Goal: Task Accomplishment & Management: Manage account settings

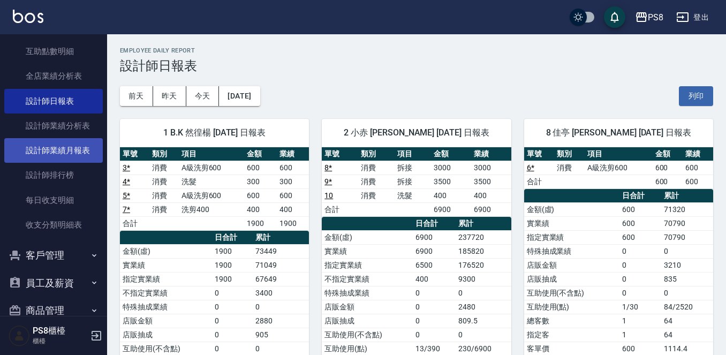
scroll to position [384, 0]
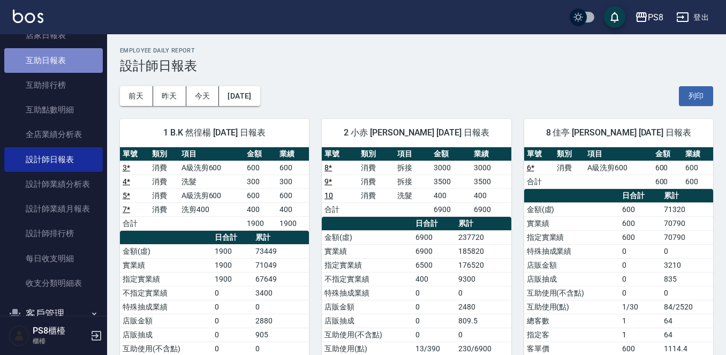
click at [72, 57] on link "互助日報表" at bounding box center [53, 60] width 99 height 25
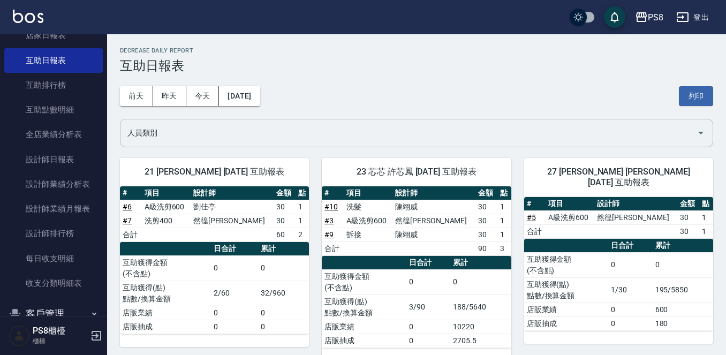
click at [161, 95] on button "昨天" at bounding box center [169, 96] width 33 height 20
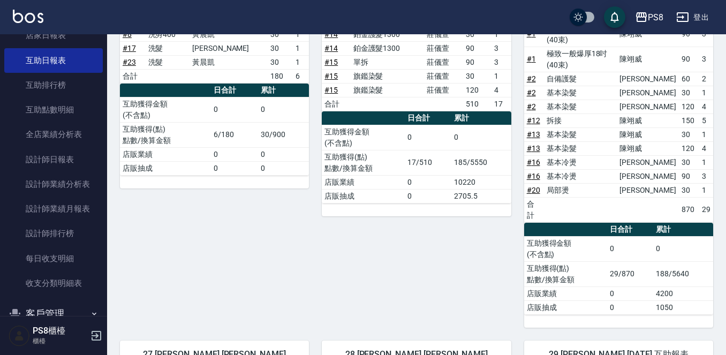
scroll to position [429, 0]
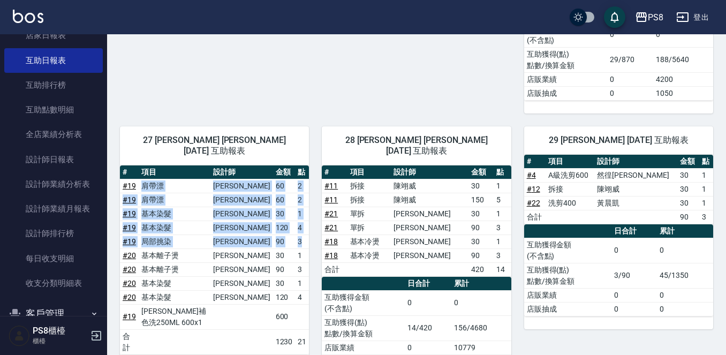
drag, startPoint x: 141, startPoint y: 116, endPoint x: 303, endPoint y: 178, distance: 173.3
click at [303, 179] on tbody "# 19 肩帶漂 [PERSON_NAME] 60 2 # 19 肩帶漂 [PERSON_NAME] 60 2 # 19 基本染髮 [PERSON_NAME]…" at bounding box center [214, 267] width 189 height 176
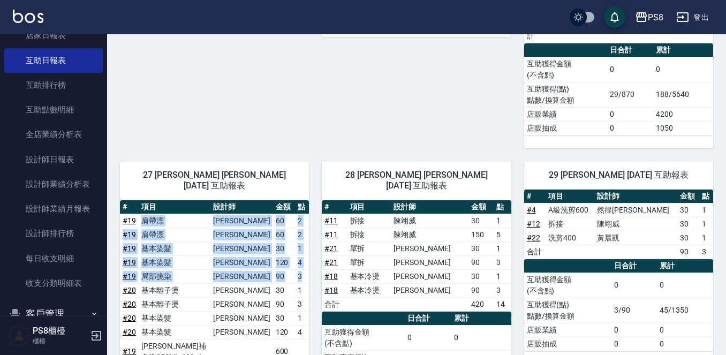
scroll to position [375, 0]
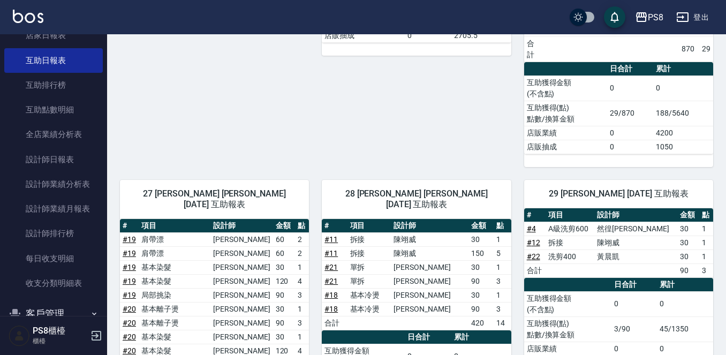
click at [122, 232] on td "# 19" at bounding box center [129, 239] width 19 height 14
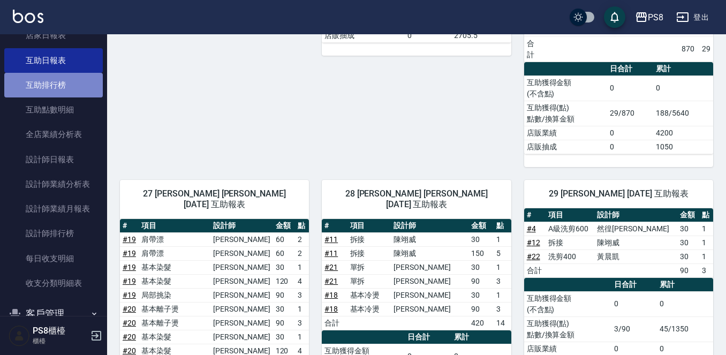
click at [77, 91] on link "互助排行榜" at bounding box center [53, 85] width 99 height 25
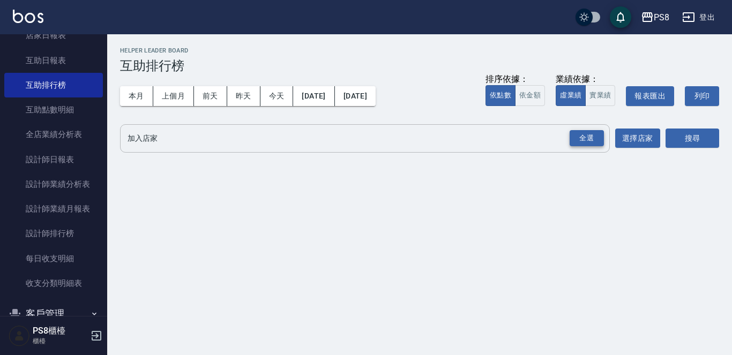
click at [590, 137] on div "全選" at bounding box center [586, 138] width 34 height 17
click at [673, 136] on button "搜尋" at bounding box center [692, 139] width 54 height 20
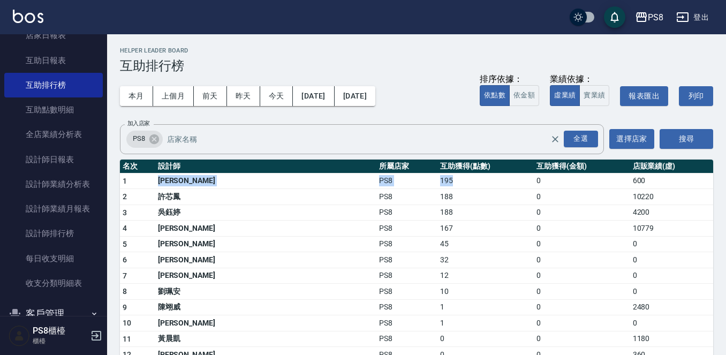
drag, startPoint x: 174, startPoint y: 180, endPoint x: 356, endPoint y: 177, distance: 182.2
click at [356, 177] on tr "1 [PERSON_NAME]PS8 195 0 600" at bounding box center [417, 181] width 594 height 16
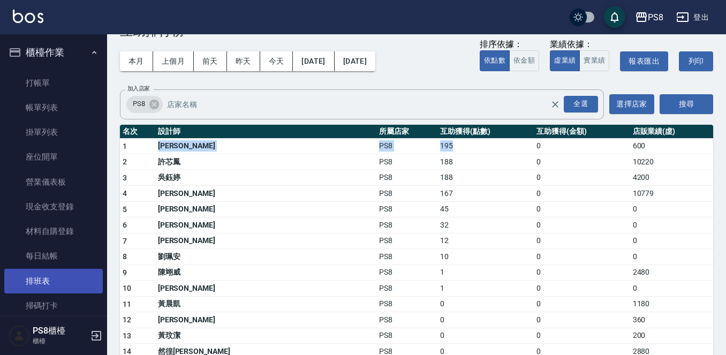
scroll to position [54, 0]
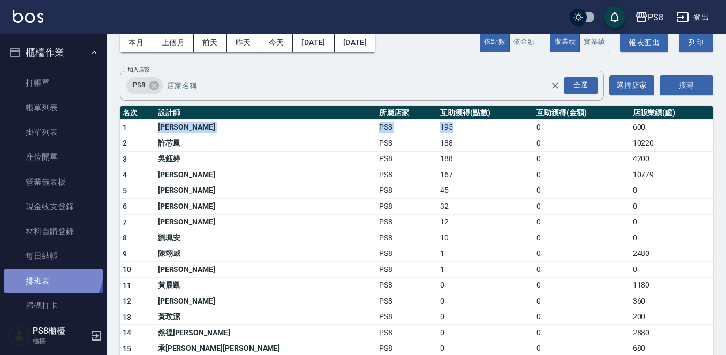
click at [51, 271] on link "排班表" at bounding box center [53, 281] width 99 height 25
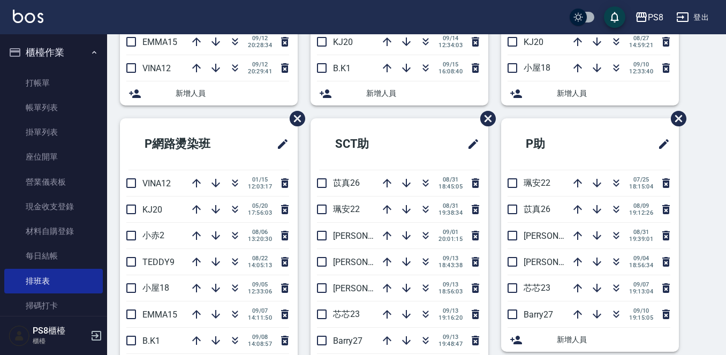
scroll to position [375, 0]
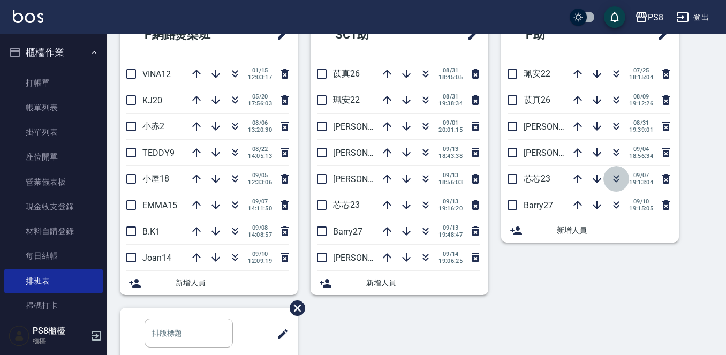
click at [607, 186] on button "button" at bounding box center [617, 179] width 26 height 26
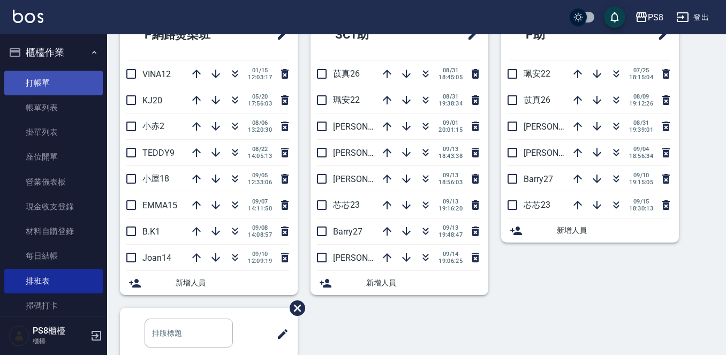
click at [48, 73] on link "打帳單" at bounding box center [53, 83] width 99 height 25
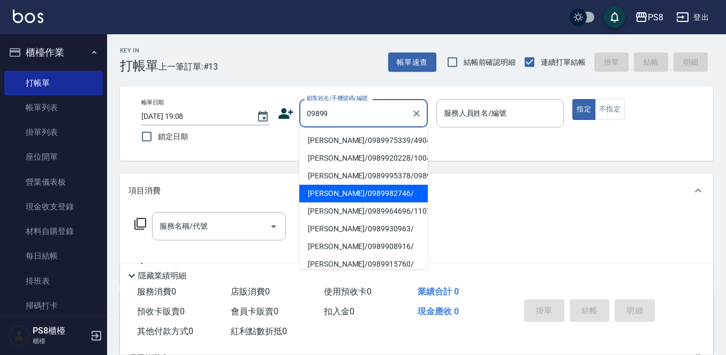
click at [377, 200] on li "[PERSON_NAME]/0989982746/" at bounding box center [363, 194] width 129 height 18
type input "[PERSON_NAME]/0989982746/"
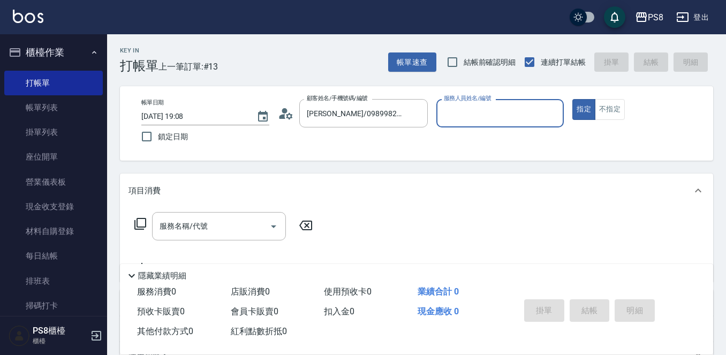
type input "VINA-12"
click at [216, 230] on input "服務名稱/代號" at bounding box center [211, 226] width 108 height 19
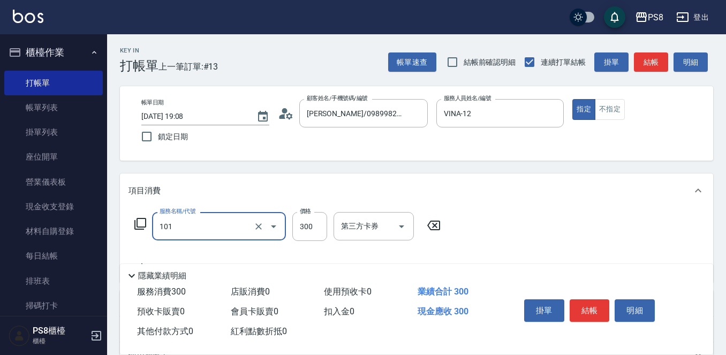
type input "洗髮(101)"
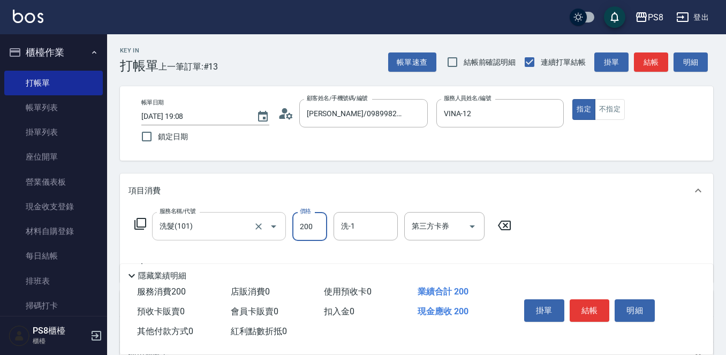
type input "200"
click at [591, 306] on button "結帳" at bounding box center [590, 310] width 40 height 22
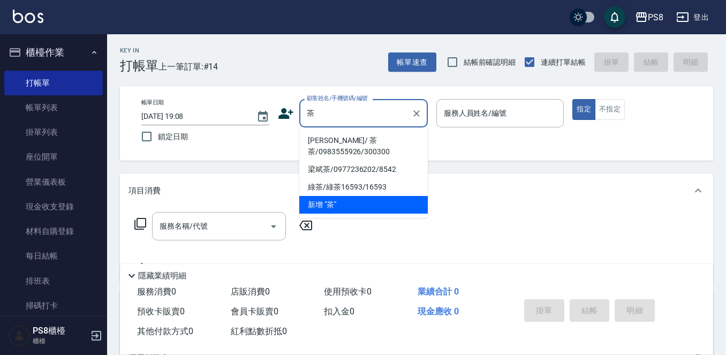
click at [352, 146] on li "[PERSON_NAME]/ 茶茶/0983555926/300300" at bounding box center [363, 146] width 129 height 29
type input "[PERSON_NAME]/ 茶茶/0983555926/300300"
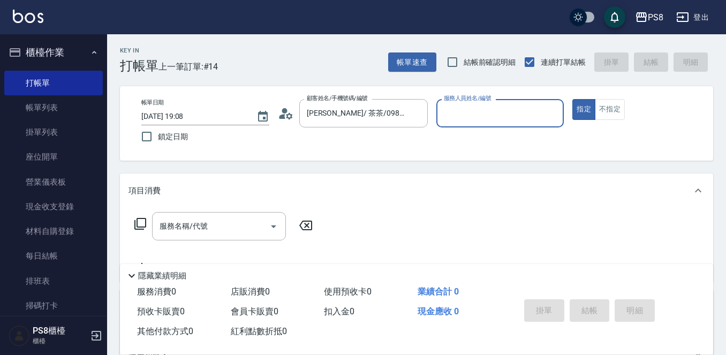
type input "VINA-12"
click at [245, 223] on input "服務名稱/代號" at bounding box center [211, 226] width 108 height 19
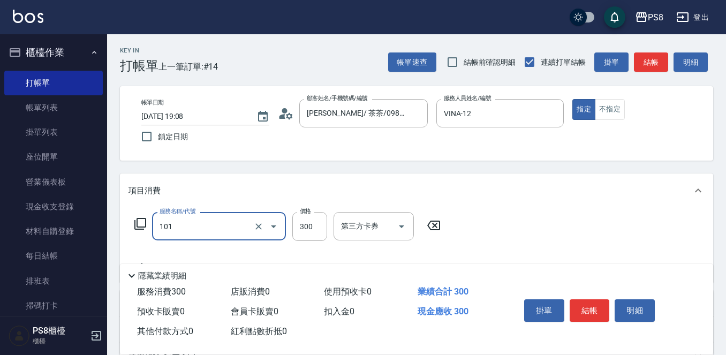
type input "洗髮(101)"
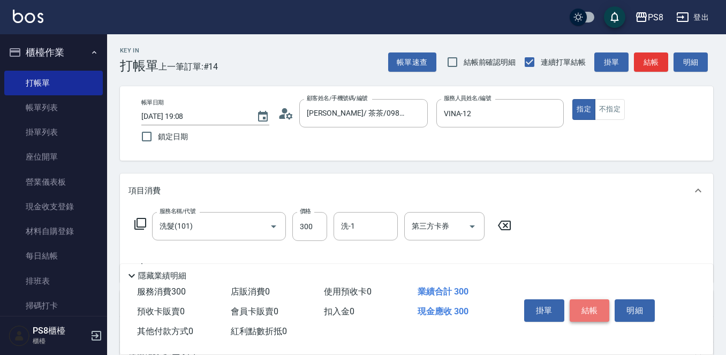
click at [594, 304] on button "結帳" at bounding box center [590, 310] width 40 height 22
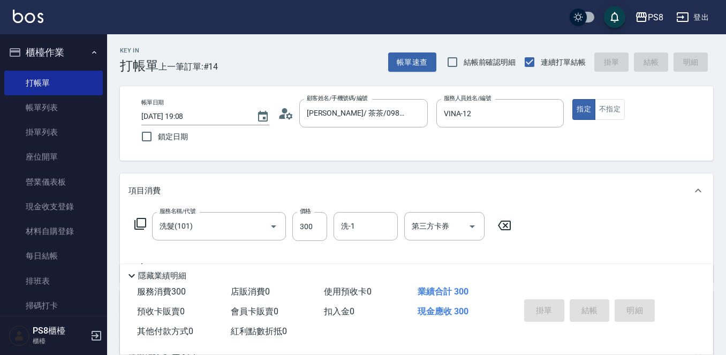
type input "[DATE] 19:09"
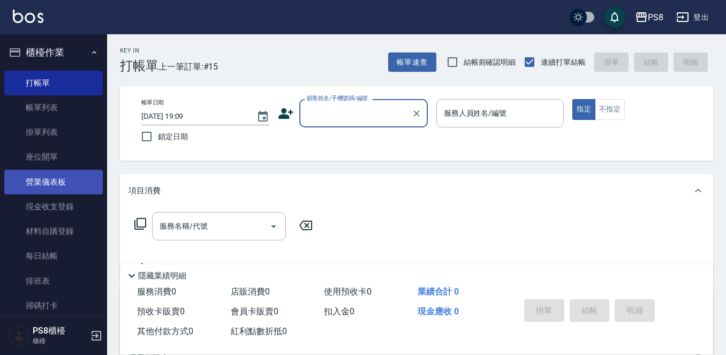
scroll to position [107, 0]
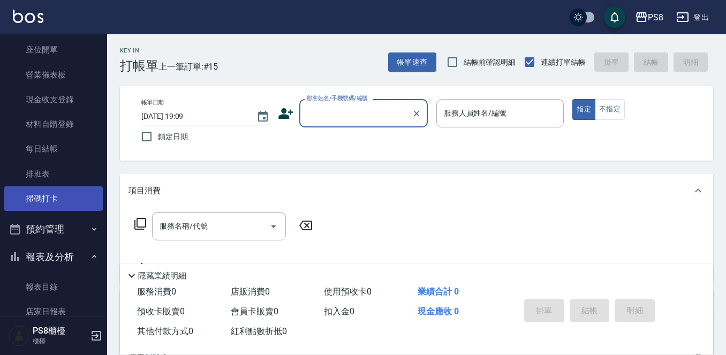
drag, startPoint x: 59, startPoint y: 180, endPoint x: 57, endPoint y: 186, distance: 6.3
click at [59, 180] on link "排班表" at bounding box center [53, 174] width 99 height 25
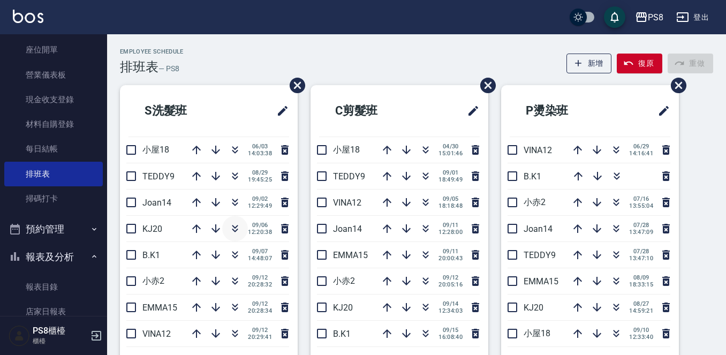
click at [234, 227] on icon "button" at bounding box center [235, 227] width 6 height 4
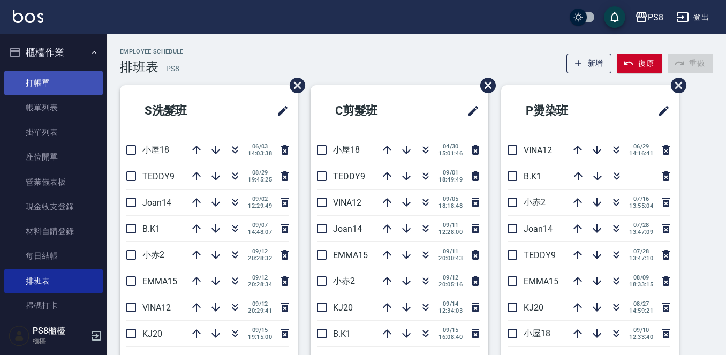
click at [33, 85] on link "打帳單" at bounding box center [53, 83] width 99 height 25
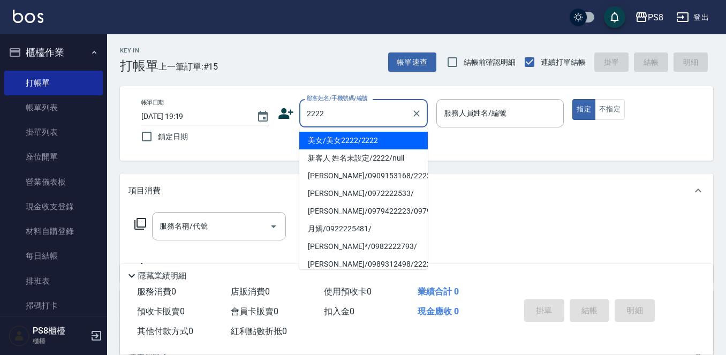
click at [340, 134] on li "美女/美女2222/2222" at bounding box center [363, 141] width 129 height 18
type input "美女/美女2222/2222"
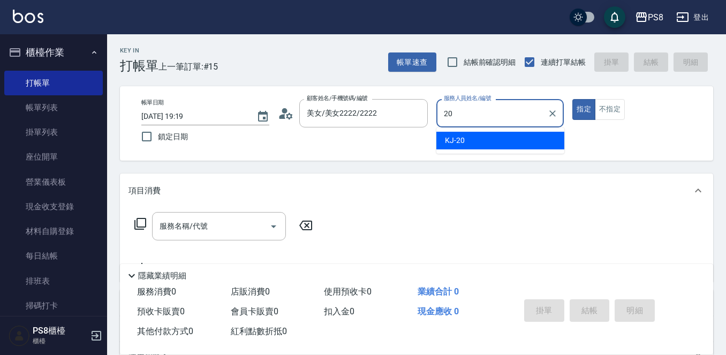
type input "KJ-20"
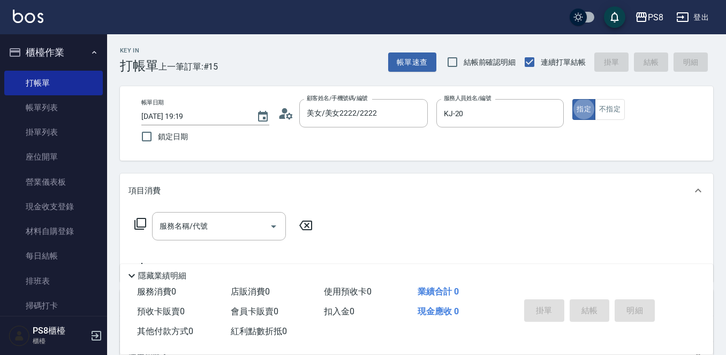
type button "true"
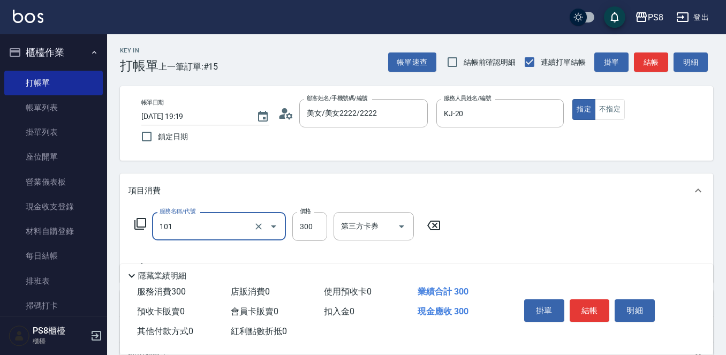
type input "洗髮(101)"
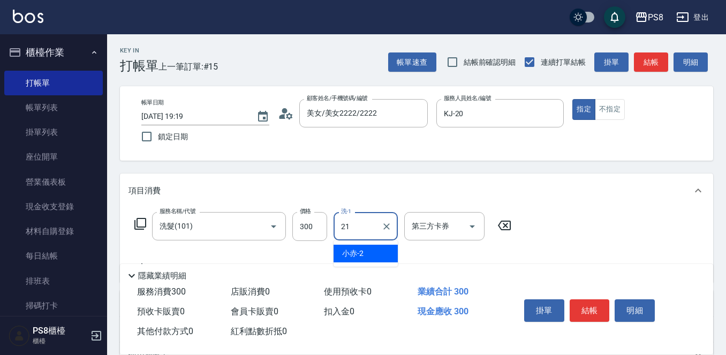
type input "[PERSON_NAME]-21"
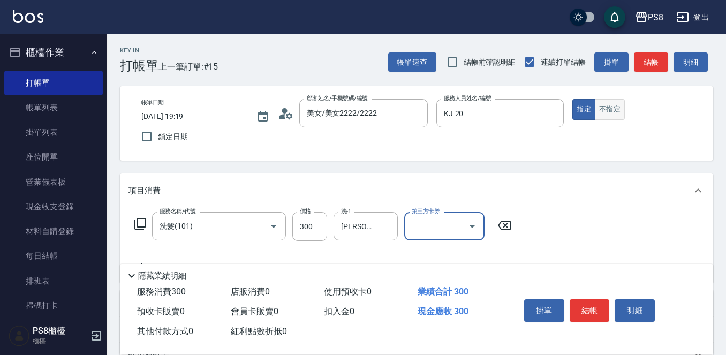
click at [604, 110] on button "不指定" at bounding box center [610, 109] width 30 height 21
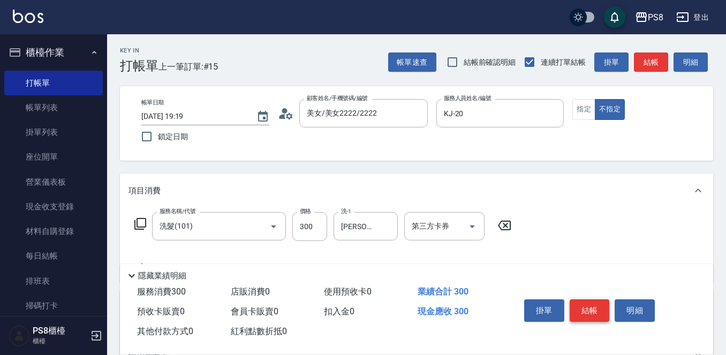
click at [592, 301] on button "結帳" at bounding box center [590, 310] width 40 height 22
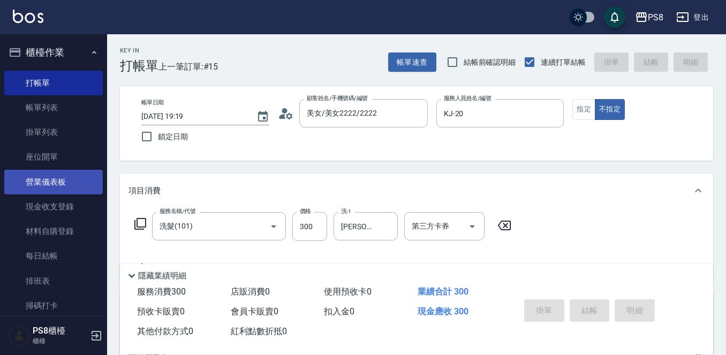
type input "[DATE] 19:20"
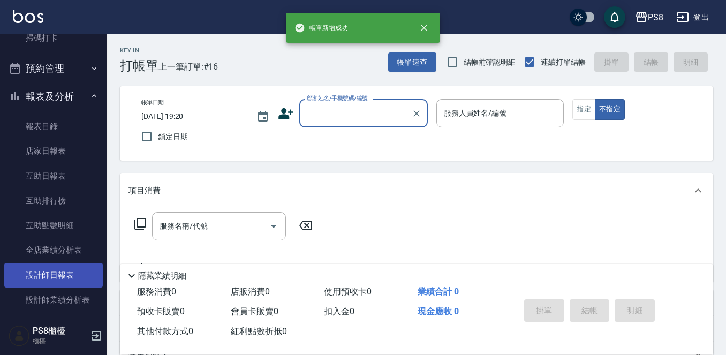
scroll to position [375, 0]
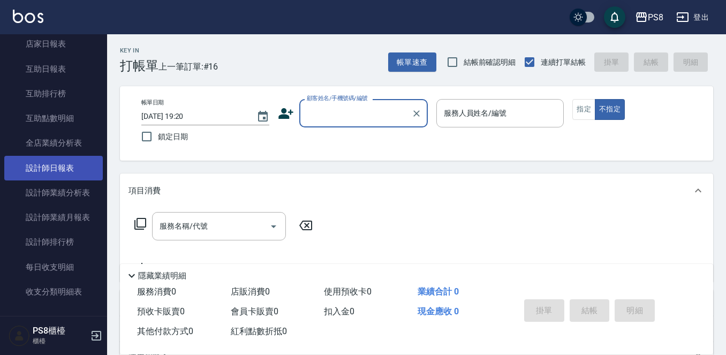
click at [72, 163] on link "設計師日報表" at bounding box center [53, 168] width 99 height 25
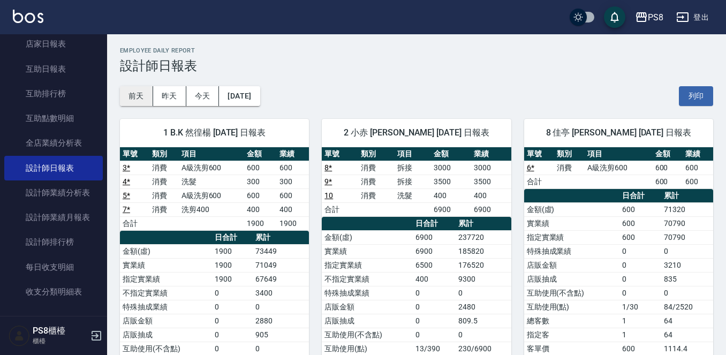
click at [141, 93] on button "前天" at bounding box center [136, 96] width 33 height 20
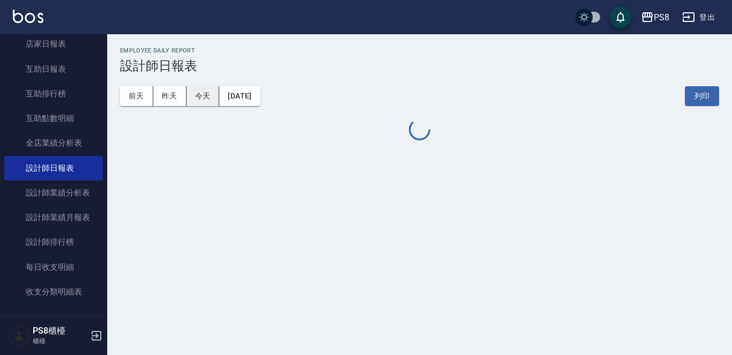
click at [211, 94] on button "今天" at bounding box center [202, 96] width 33 height 20
click at [211, 93] on button "今天" at bounding box center [202, 96] width 33 height 20
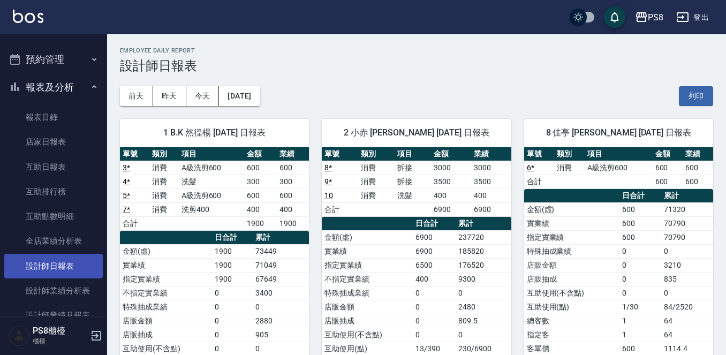
scroll to position [214, 0]
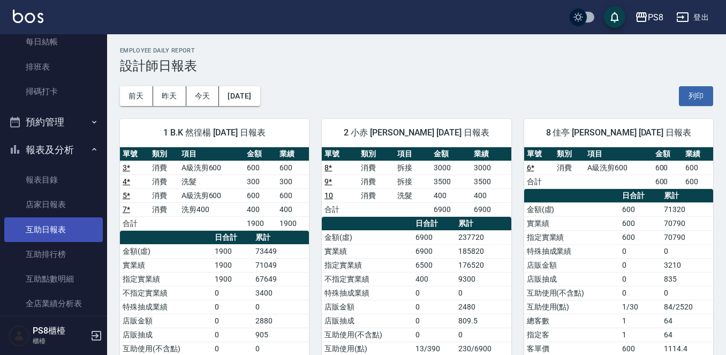
click at [69, 232] on link "互助日報表" at bounding box center [53, 229] width 99 height 25
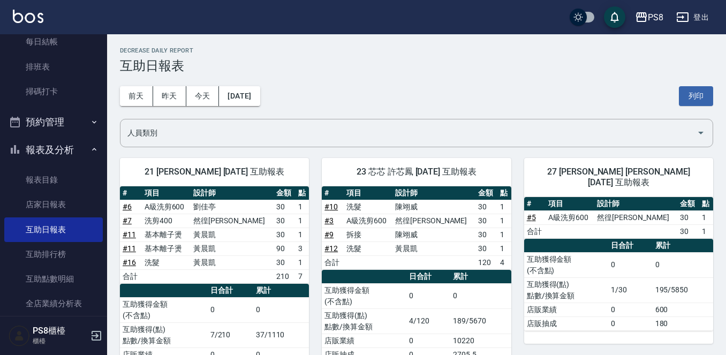
scroll to position [54, 0]
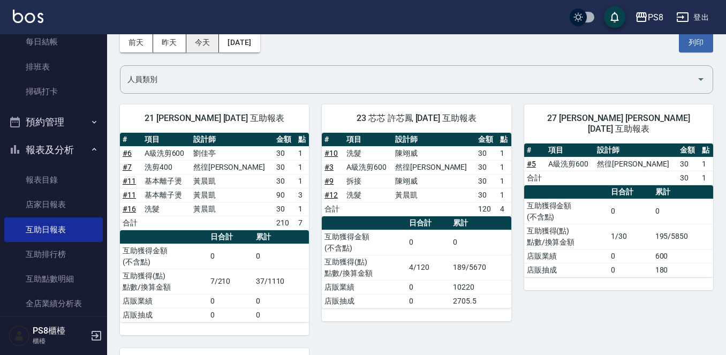
click at [197, 41] on button "今天" at bounding box center [202, 43] width 33 height 20
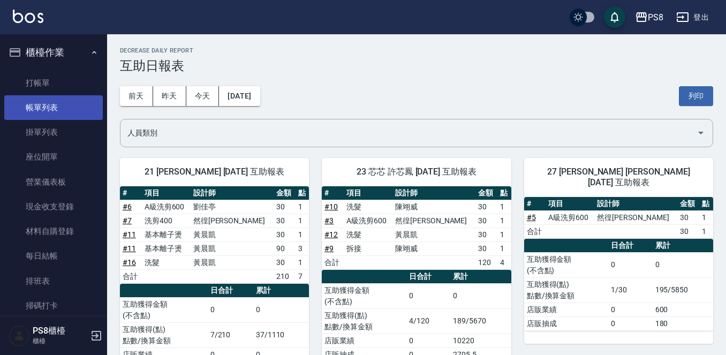
click at [52, 102] on link "帳單列表" at bounding box center [53, 107] width 99 height 25
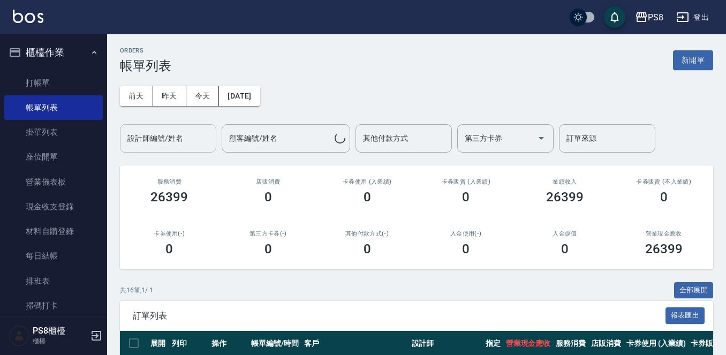
click at [177, 136] on div "設計師編號/姓名 設計師編號/姓名" at bounding box center [168, 138] width 96 height 28
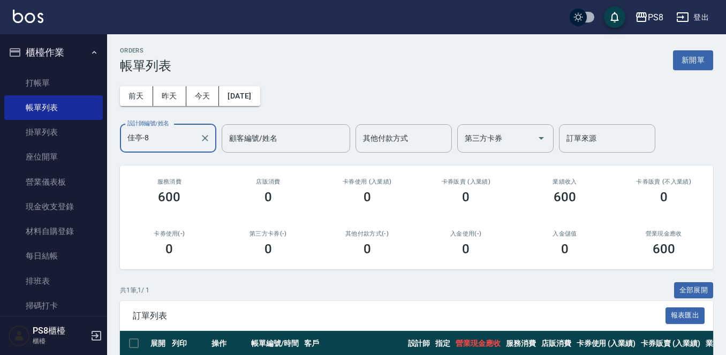
scroll to position [78, 0]
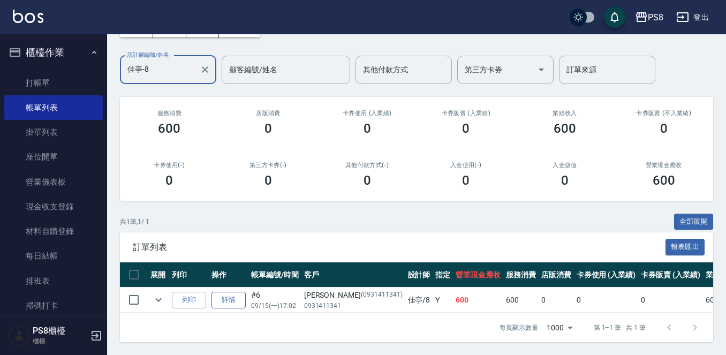
type input "佳亭-8"
click at [223, 296] on link "詳情" at bounding box center [229, 300] width 34 height 17
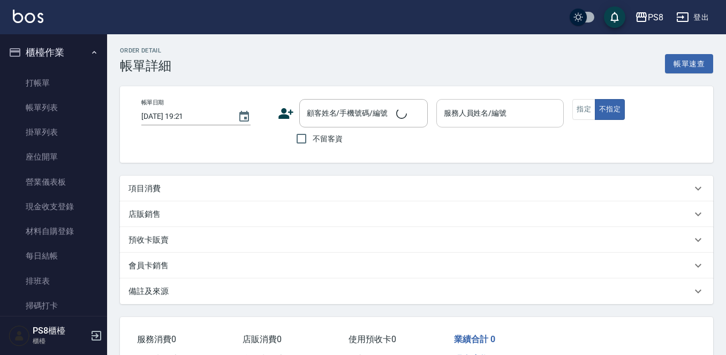
type input "[DATE] 17:02"
type input "佳亭-8"
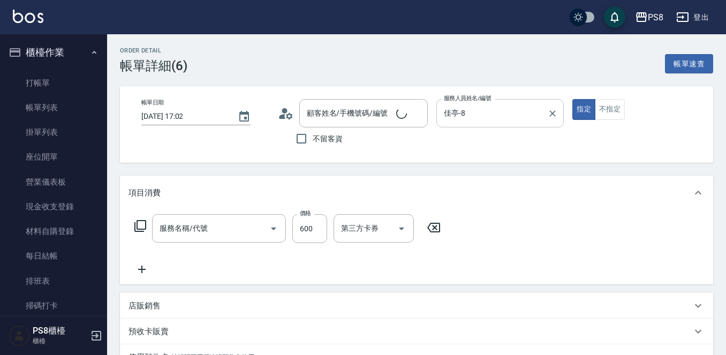
click at [520, 116] on input "佳亭-8" at bounding box center [492, 113] width 102 height 19
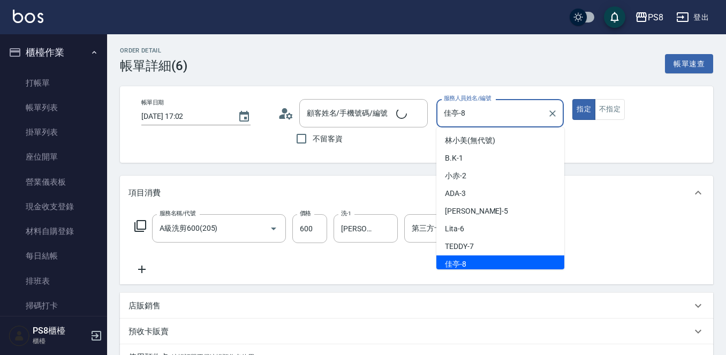
type input "[PERSON_NAME]/0931411341/0931411341"
type input "A級洗剪600(205)"
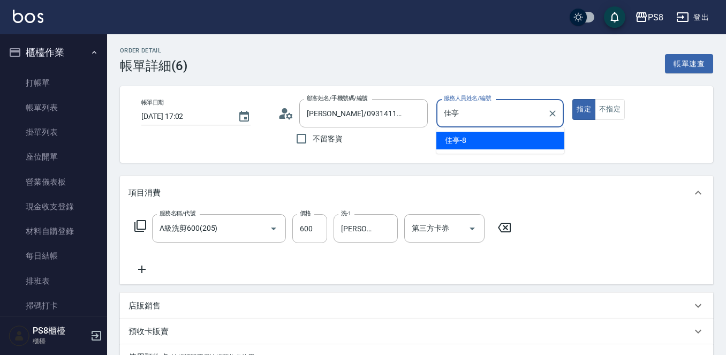
type input "佳"
type input "B.K-1"
type button "true"
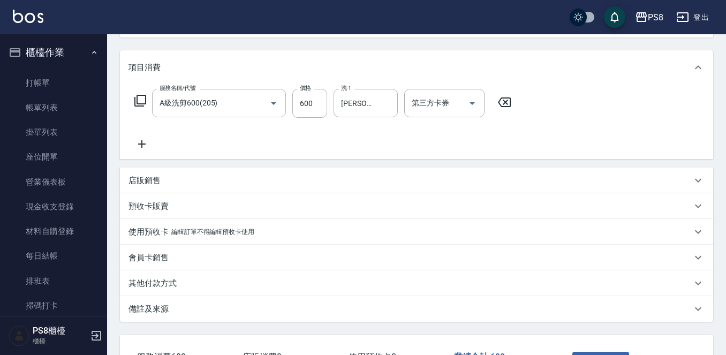
scroll to position [208, 0]
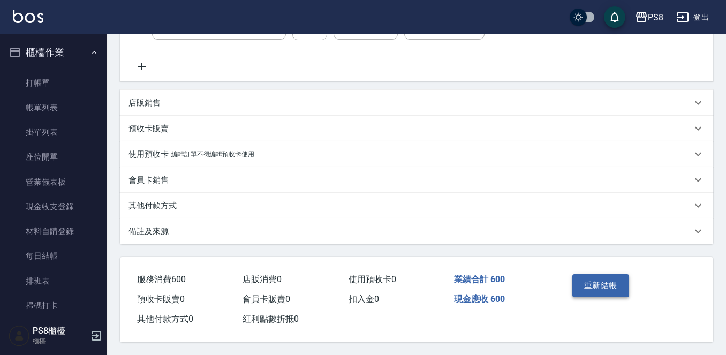
click at [603, 283] on button "重新結帳" at bounding box center [601, 285] width 57 height 22
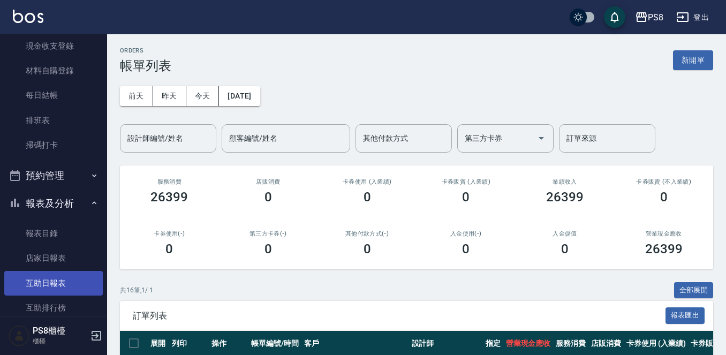
scroll to position [321, 0]
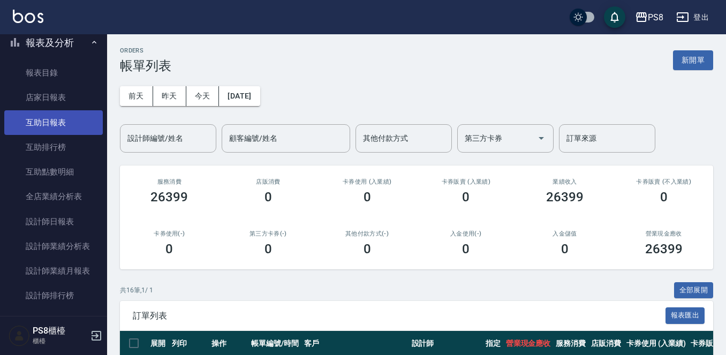
click at [63, 132] on link "互助日報表" at bounding box center [53, 122] width 99 height 25
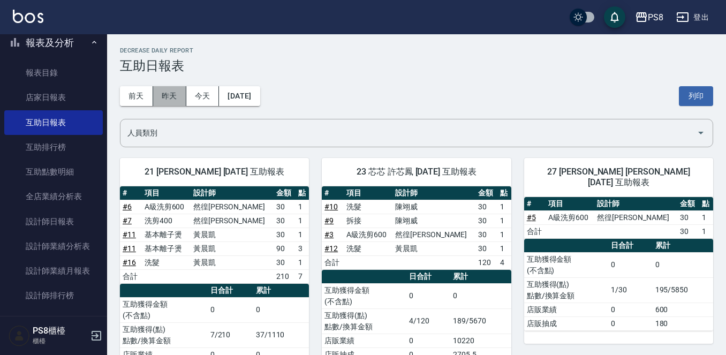
click at [154, 103] on button "昨天" at bounding box center [169, 96] width 33 height 20
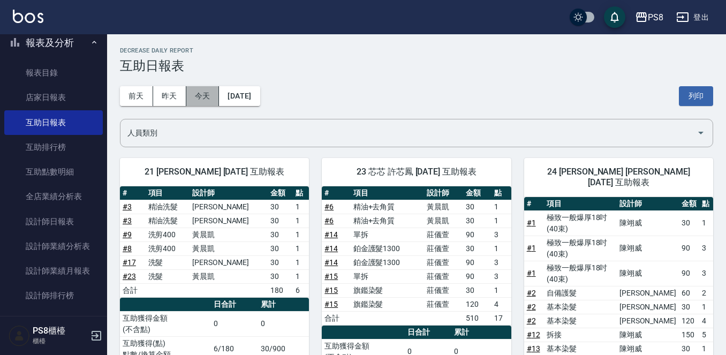
click at [188, 91] on button "今天" at bounding box center [202, 96] width 33 height 20
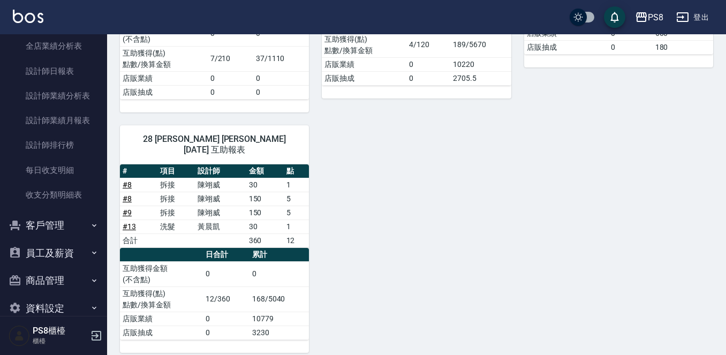
scroll to position [491, 0]
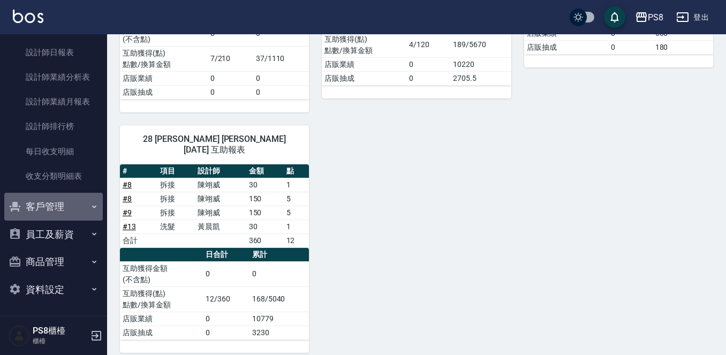
click at [68, 213] on button "客戶管理" at bounding box center [53, 207] width 99 height 28
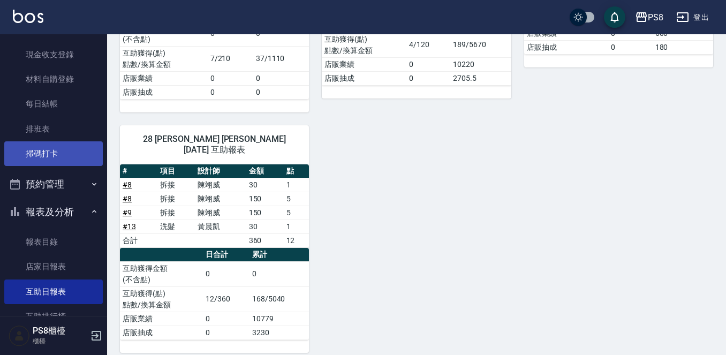
scroll to position [92, 0]
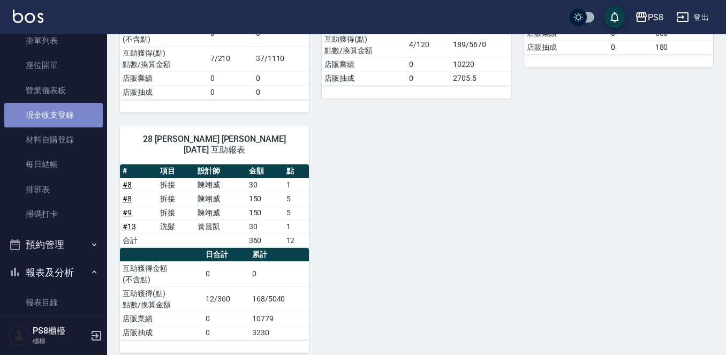
click at [60, 121] on link "現金收支登錄" at bounding box center [53, 115] width 99 height 25
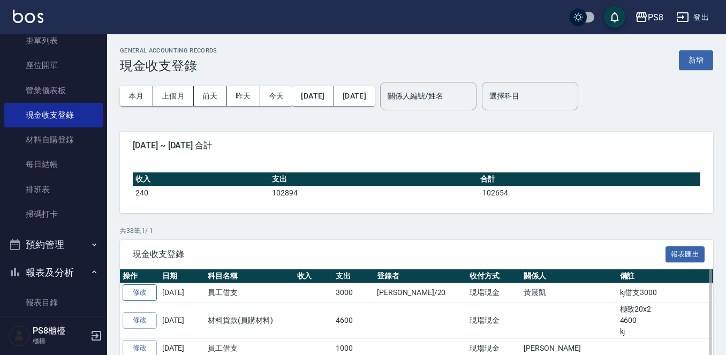
click at [145, 296] on link "修改" at bounding box center [140, 292] width 34 height 17
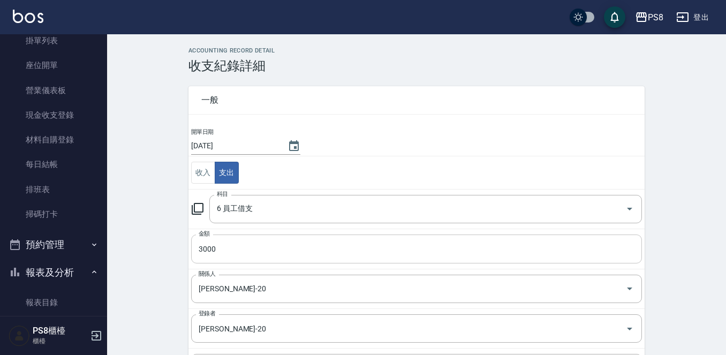
click at [256, 245] on input "3000" at bounding box center [416, 249] width 451 height 29
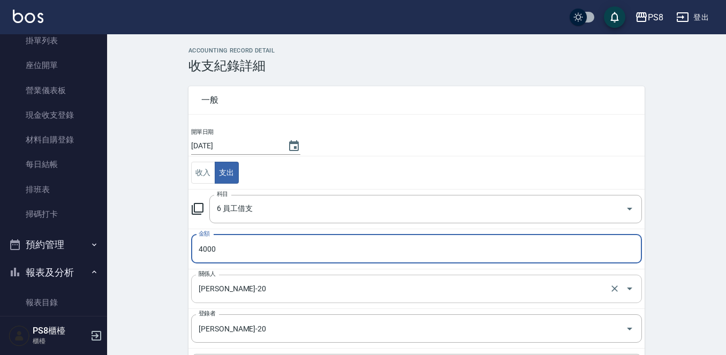
type input "4000"
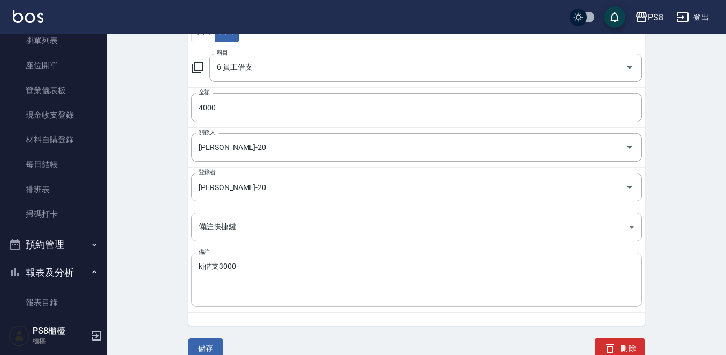
scroll to position [145, 0]
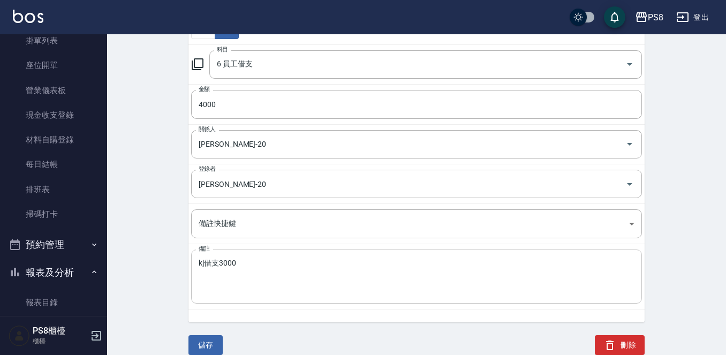
click at [257, 263] on textarea "kj借支3000" at bounding box center [417, 277] width 436 height 36
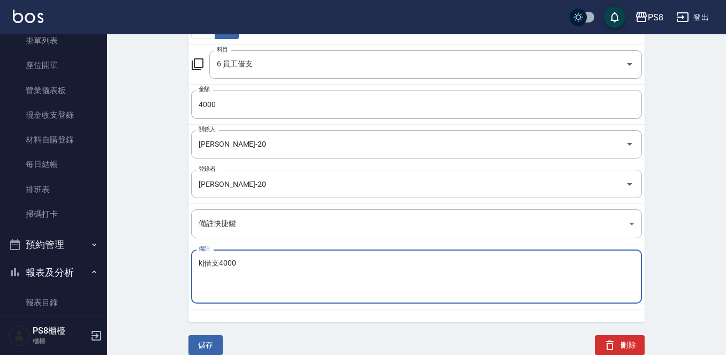
type textarea "kj借支4000"
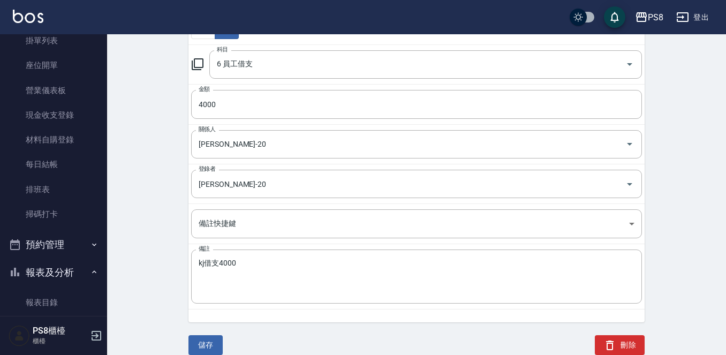
click at [199, 334] on div "儲存" at bounding box center [199, 333] width 47 height 46
click at [203, 347] on button "儲存" at bounding box center [206, 345] width 34 height 20
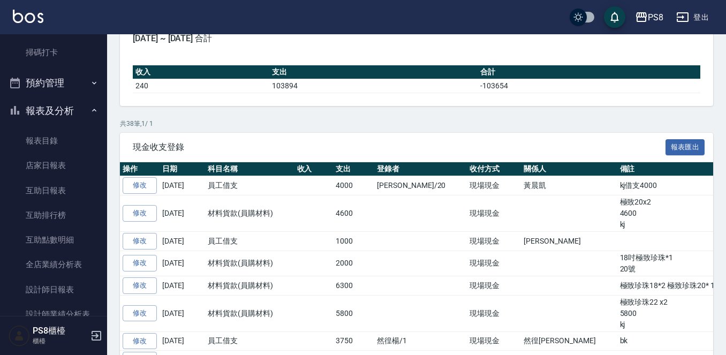
scroll to position [252, 0]
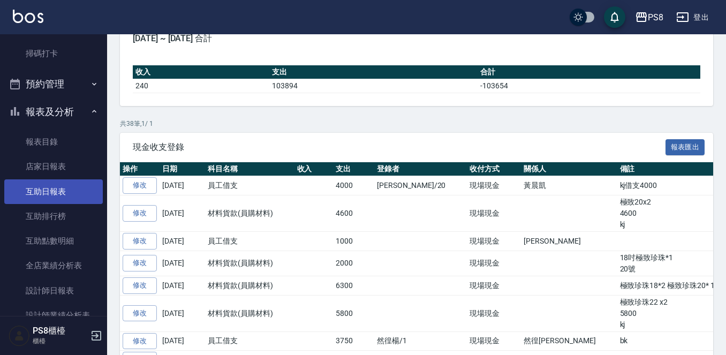
click at [52, 198] on link "互助日報表" at bounding box center [53, 191] width 99 height 25
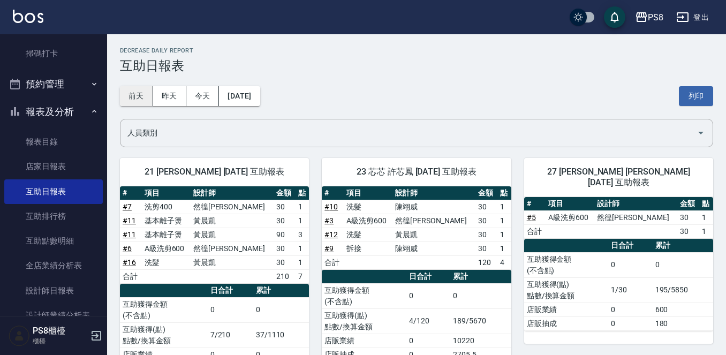
click at [141, 96] on button "前天" at bounding box center [136, 96] width 33 height 20
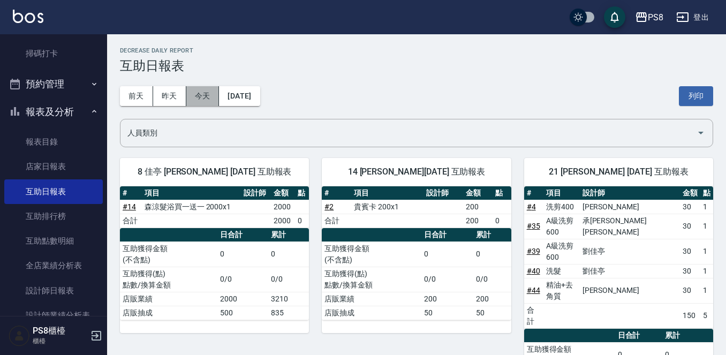
click at [190, 101] on button "今天" at bounding box center [202, 96] width 33 height 20
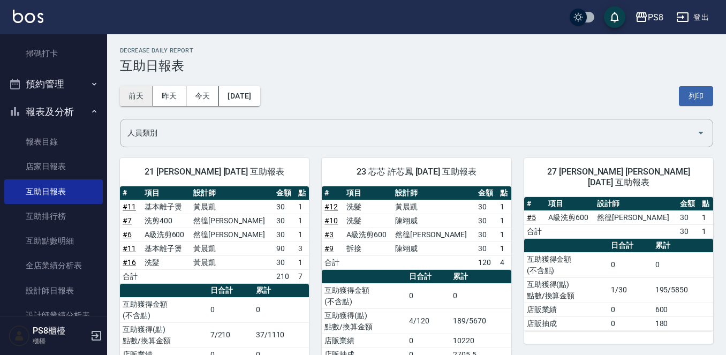
click at [140, 102] on button "前天" at bounding box center [136, 96] width 33 height 20
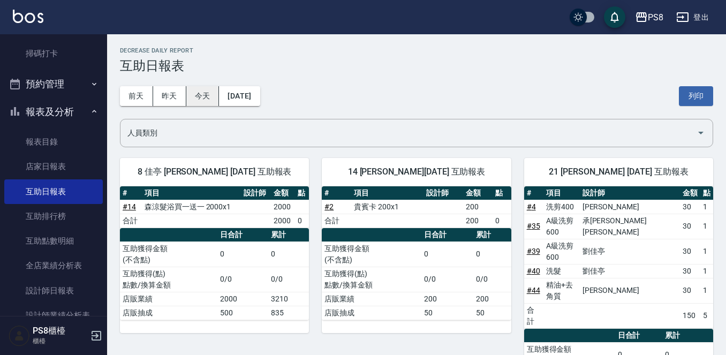
click at [206, 103] on button "今天" at bounding box center [202, 96] width 33 height 20
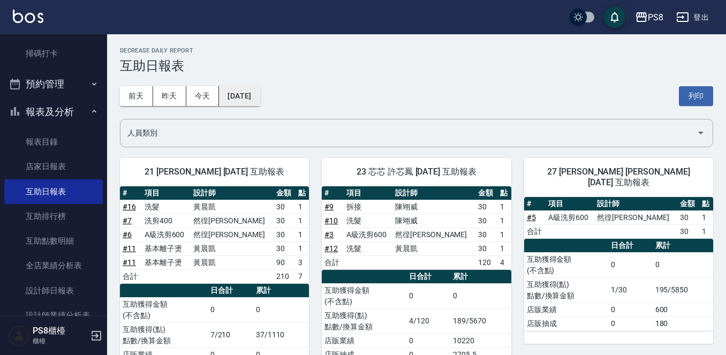
click at [241, 97] on button "[DATE]" at bounding box center [239, 96] width 41 height 20
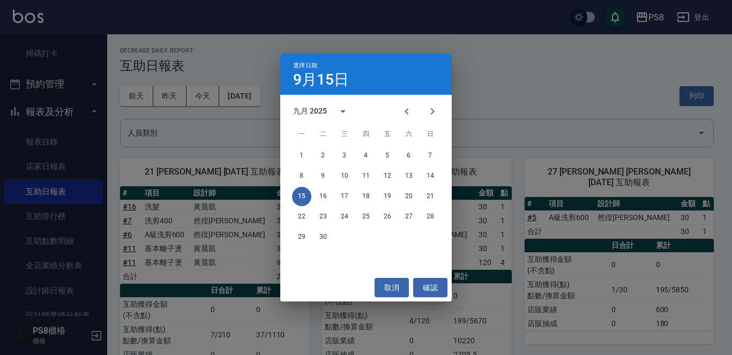
click at [249, 172] on div "選擇日期 [DATE] 九月 2025 一 二 三 四 五 六 日 1 2 3 4 5 6 7 8 9 10 11 12 13 14 15 16 17 18 …" at bounding box center [366, 177] width 732 height 355
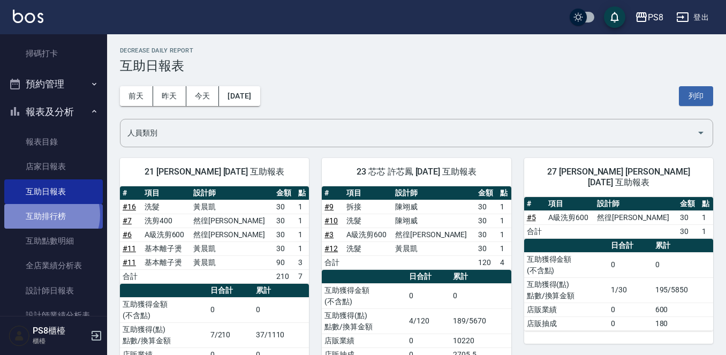
click at [48, 215] on link "互助排行榜" at bounding box center [53, 216] width 99 height 25
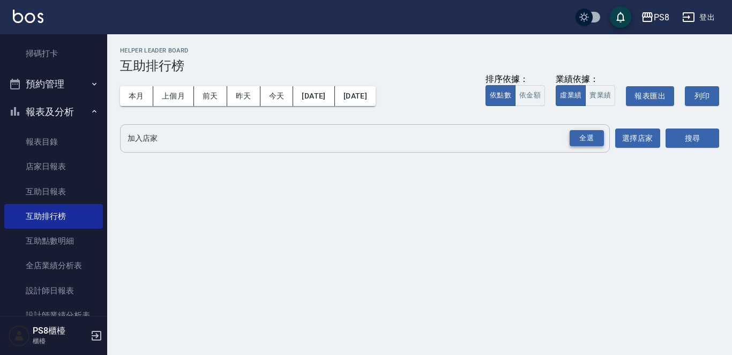
click at [592, 142] on div "全選" at bounding box center [586, 138] width 34 height 17
click at [685, 135] on button "搜尋" at bounding box center [692, 139] width 54 height 20
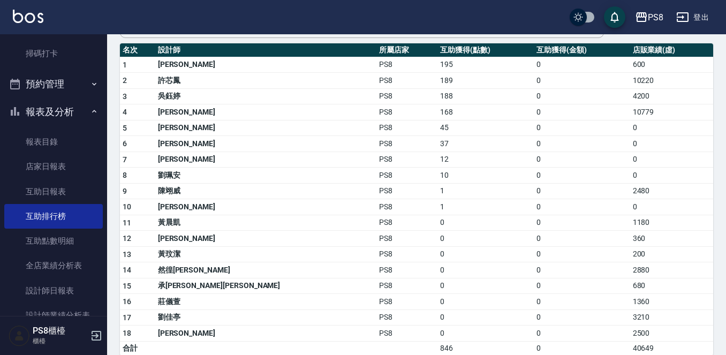
scroll to position [130, 0]
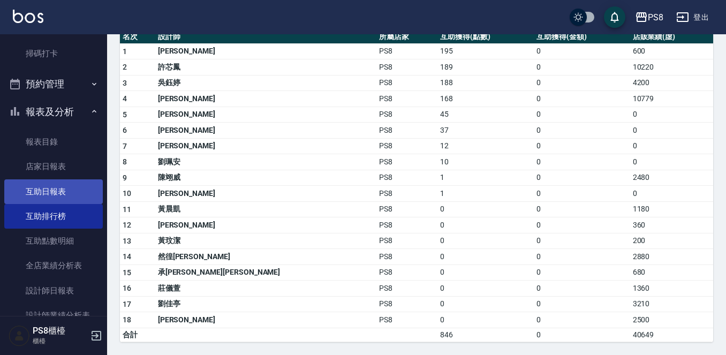
click at [44, 190] on link "互助日報表" at bounding box center [53, 191] width 99 height 25
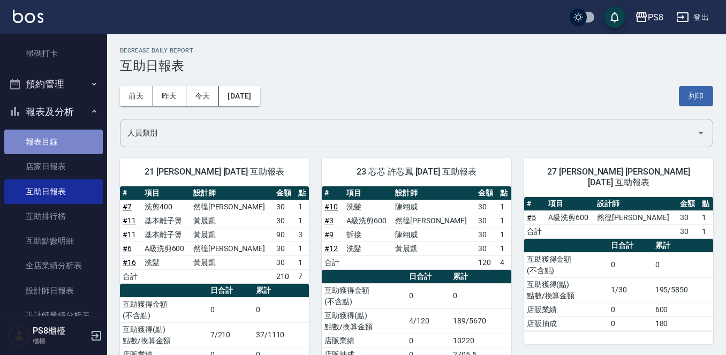
click at [65, 148] on link "報表目錄" at bounding box center [53, 142] width 99 height 25
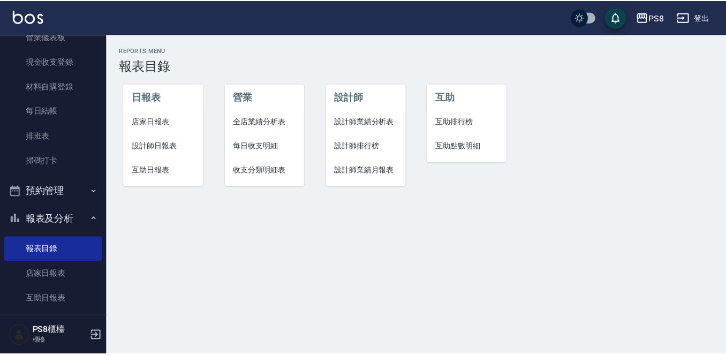
scroll to position [92, 0]
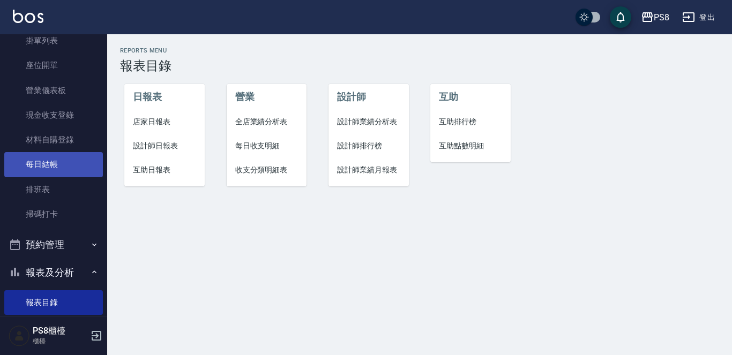
click at [70, 169] on link "每日結帳" at bounding box center [53, 164] width 99 height 25
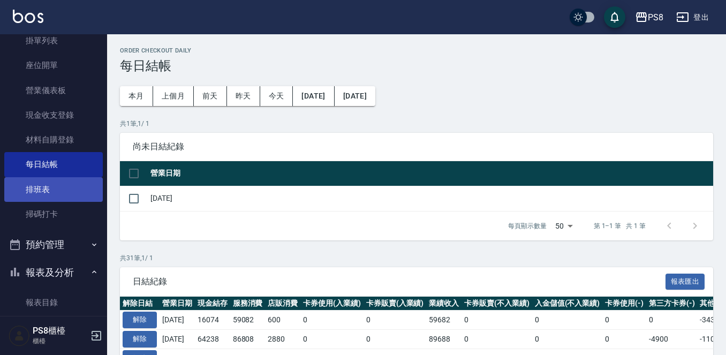
click at [61, 186] on link "排班表" at bounding box center [53, 189] width 99 height 25
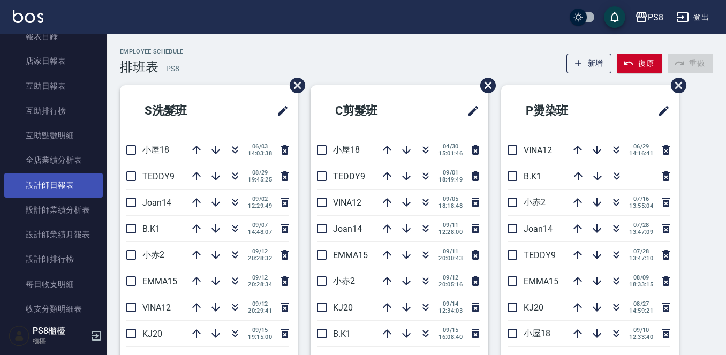
scroll to position [375, 0]
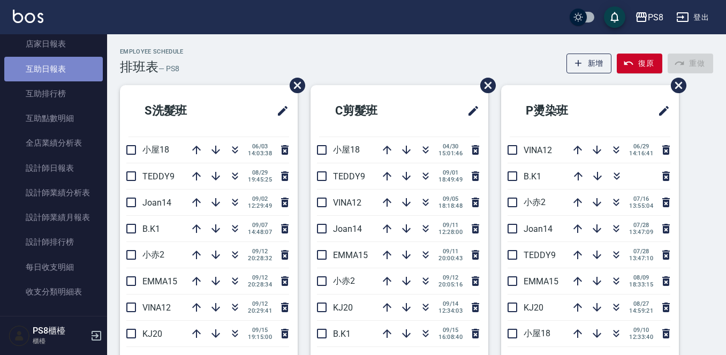
click at [56, 76] on link "互助日報表" at bounding box center [53, 69] width 99 height 25
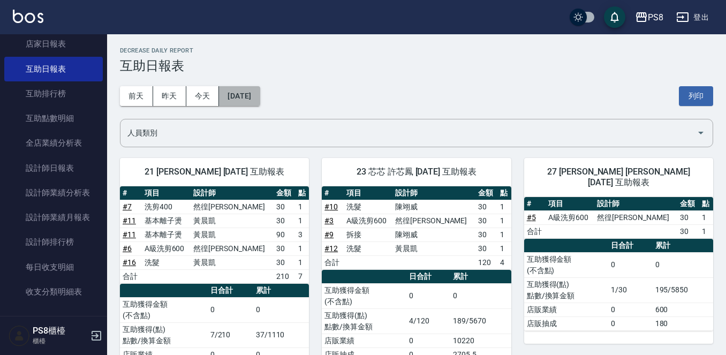
click at [235, 91] on button "[DATE]" at bounding box center [239, 96] width 41 height 20
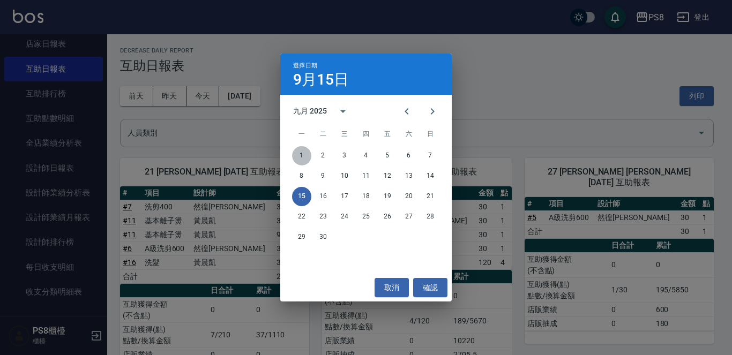
click at [298, 151] on button "1" at bounding box center [301, 155] width 19 height 19
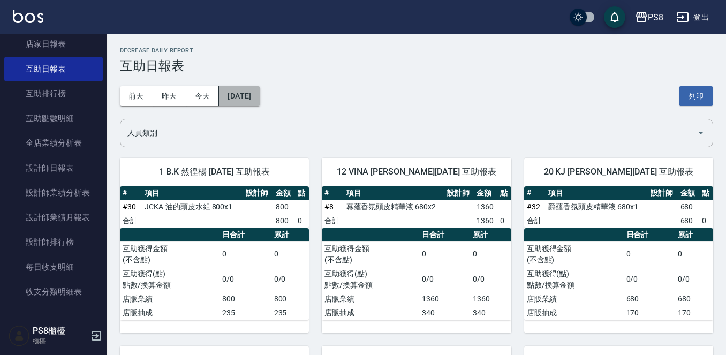
click at [260, 100] on button "[DATE]" at bounding box center [239, 96] width 41 height 20
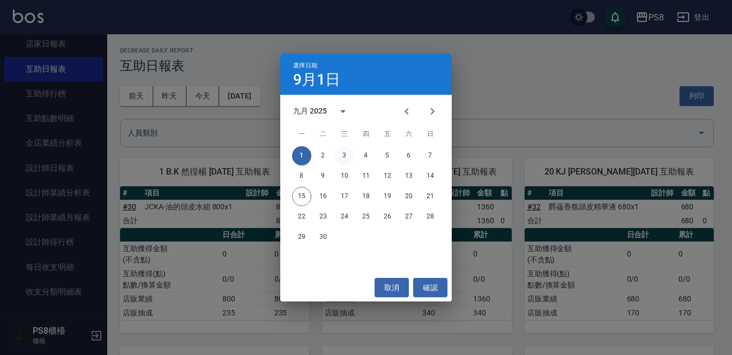
click at [348, 155] on button "3" at bounding box center [344, 155] width 19 height 19
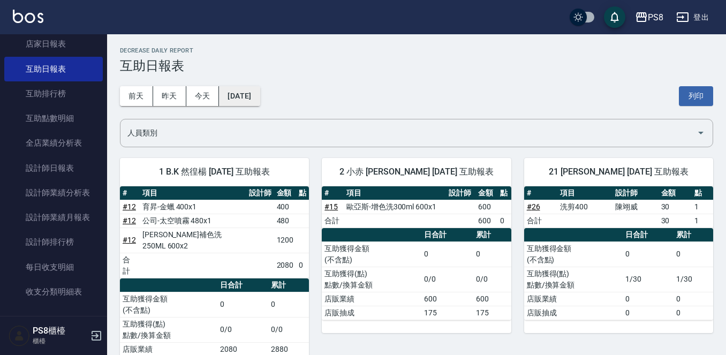
click at [257, 95] on button "[DATE]" at bounding box center [239, 96] width 41 height 20
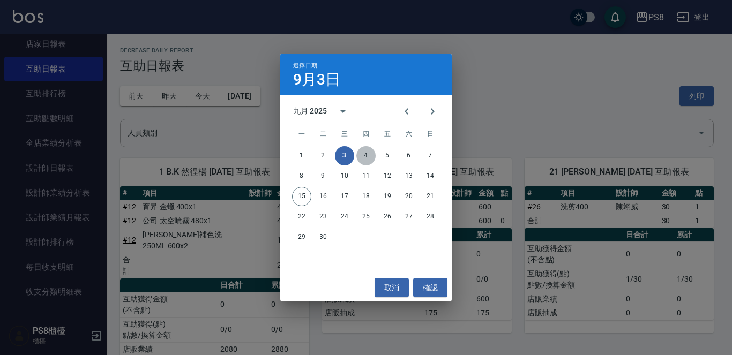
click at [366, 155] on button "4" at bounding box center [365, 155] width 19 height 19
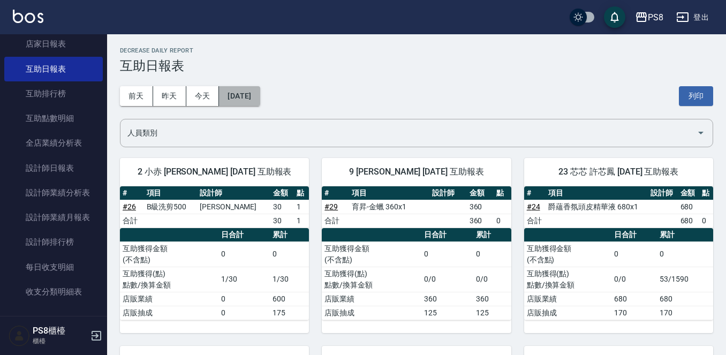
click at [256, 91] on button "[DATE]" at bounding box center [239, 96] width 41 height 20
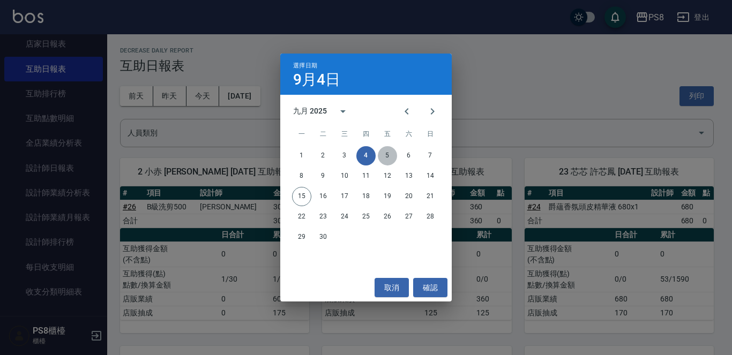
click at [393, 159] on button "5" at bounding box center [387, 155] width 19 height 19
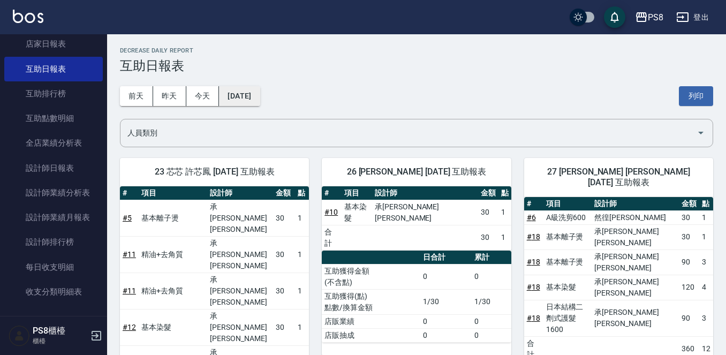
click at [260, 89] on button "[DATE]" at bounding box center [239, 96] width 41 height 20
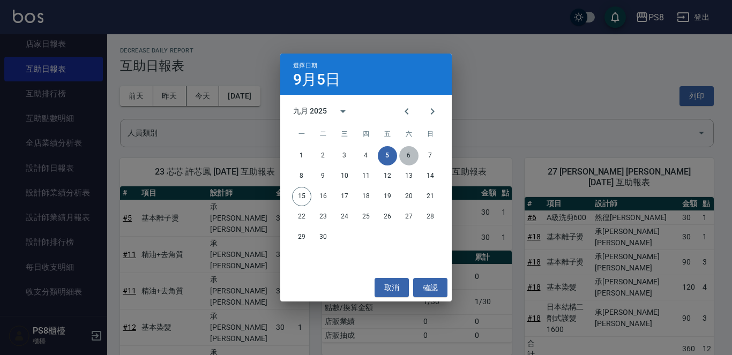
click at [405, 152] on button "6" at bounding box center [408, 155] width 19 height 19
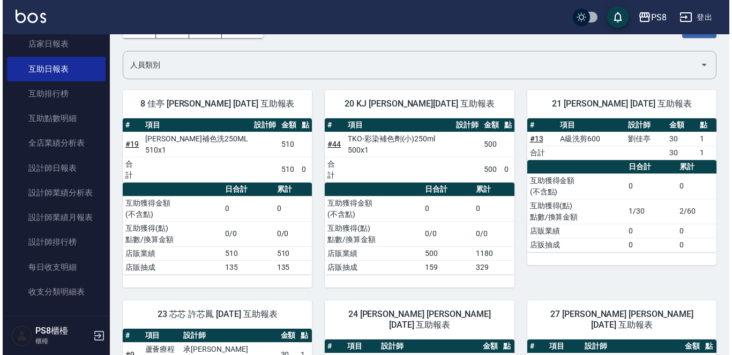
scroll to position [54, 0]
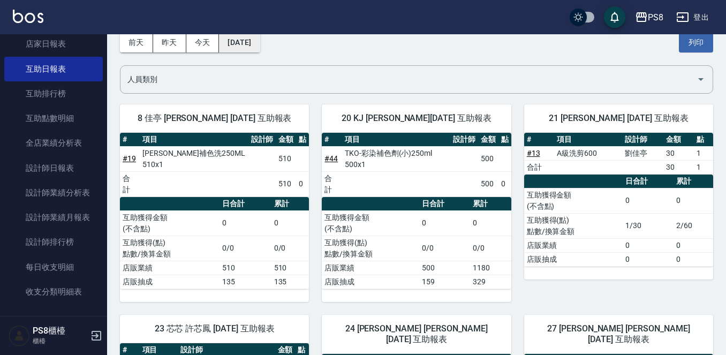
click at [249, 40] on button "[DATE]" at bounding box center [239, 43] width 41 height 20
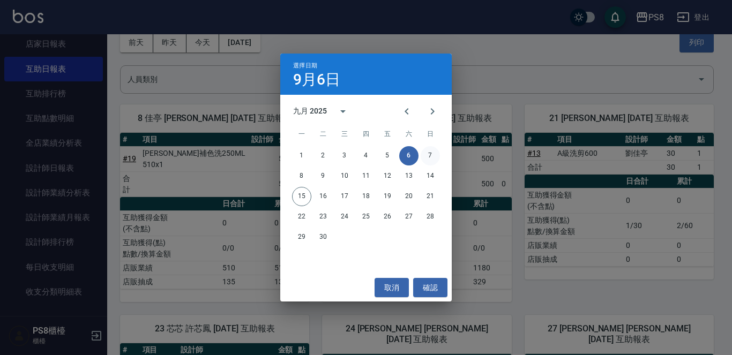
click at [429, 152] on button "7" at bounding box center [430, 155] width 19 height 19
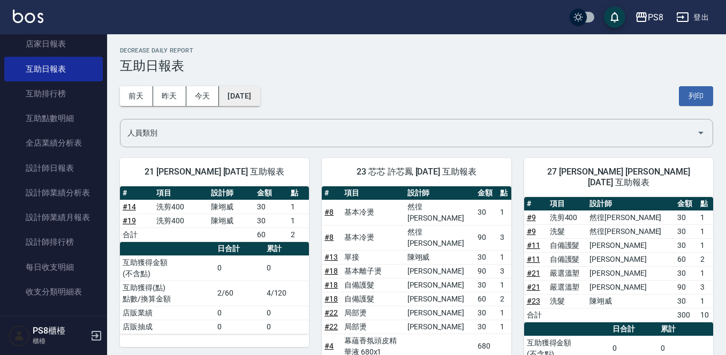
click at [233, 92] on button "[DATE]" at bounding box center [239, 96] width 41 height 20
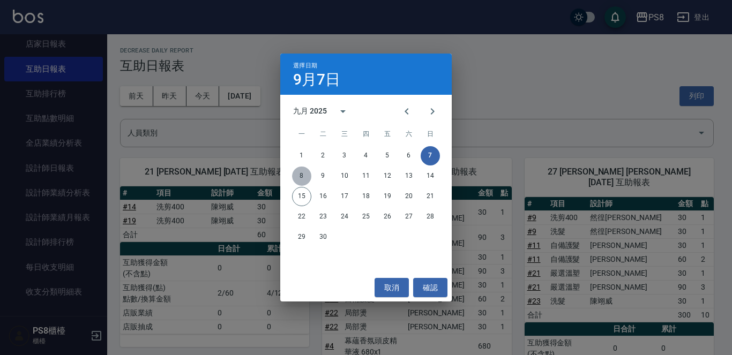
drag, startPoint x: 301, startPoint y: 168, endPoint x: 301, endPoint y: 175, distance: 7.5
click at [301, 170] on button "8" at bounding box center [301, 176] width 19 height 19
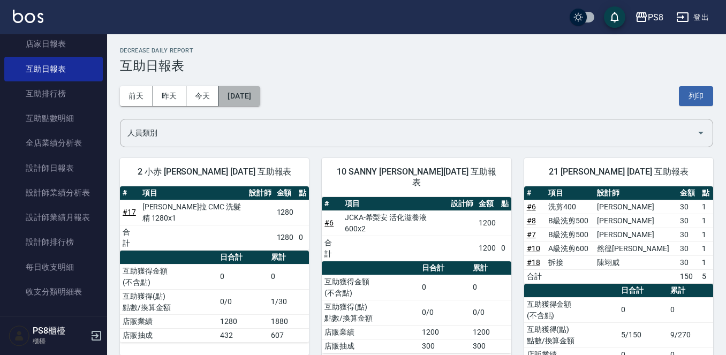
click at [230, 94] on button "[DATE]" at bounding box center [239, 96] width 41 height 20
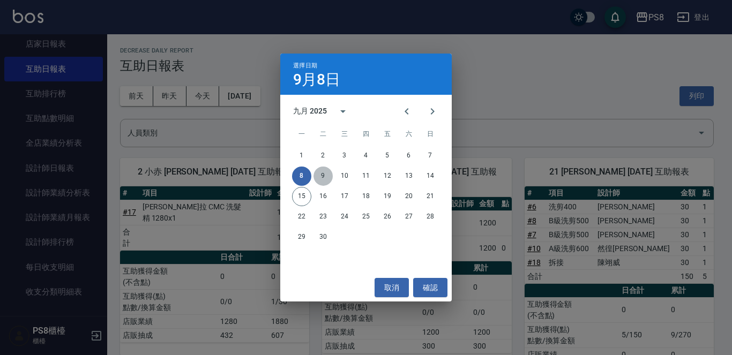
click at [319, 173] on button "9" at bounding box center [322, 176] width 19 height 19
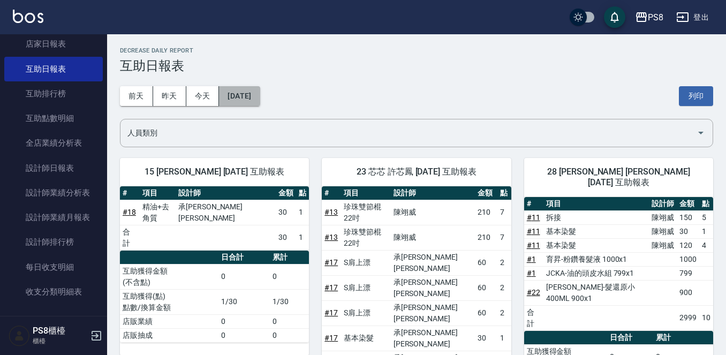
click at [237, 96] on button "[DATE]" at bounding box center [239, 96] width 41 height 20
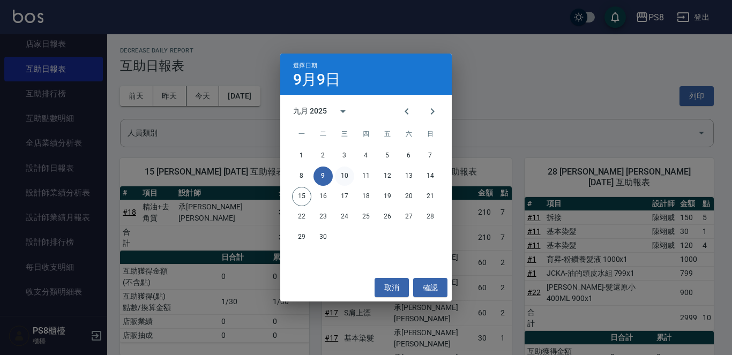
click at [344, 175] on button "10" at bounding box center [344, 176] width 19 height 19
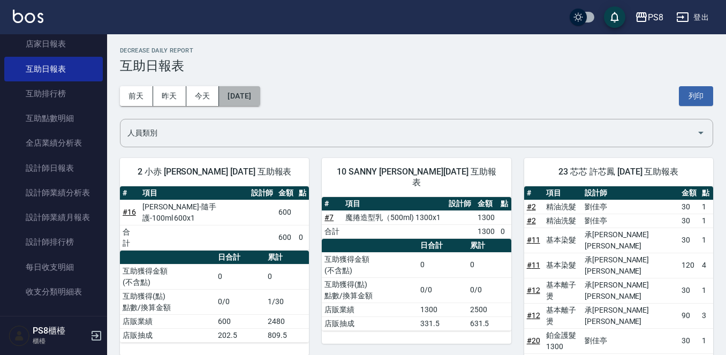
click at [252, 91] on button "[DATE]" at bounding box center [239, 96] width 41 height 20
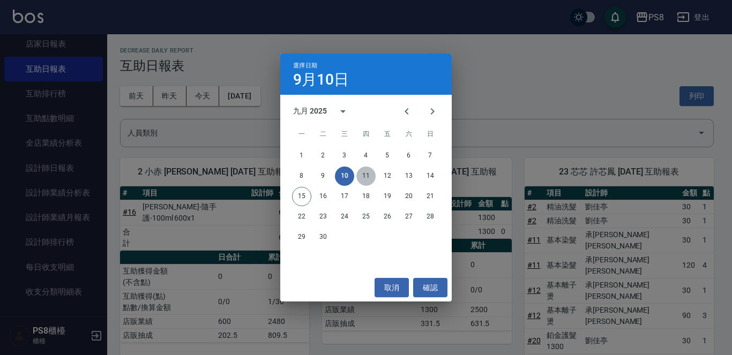
click at [363, 171] on button "11" at bounding box center [365, 176] width 19 height 19
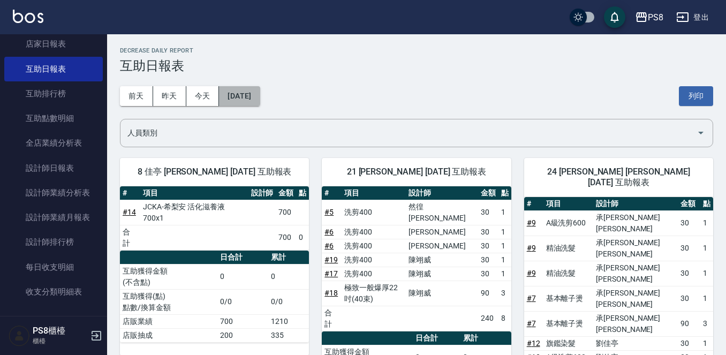
click at [251, 104] on button "[DATE]" at bounding box center [239, 96] width 41 height 20
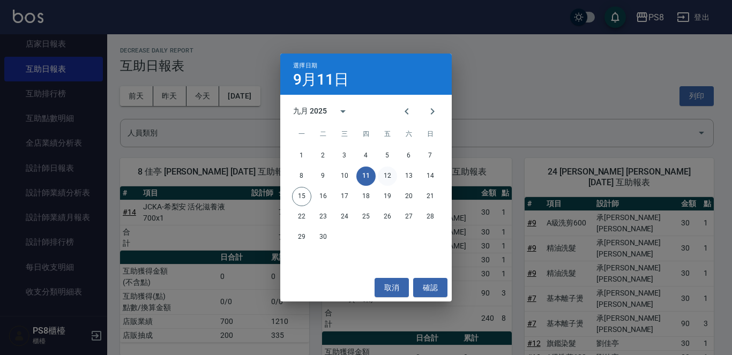
click at [387, 175] on button "12" at bounding box center [387, 176] width 19 height 19
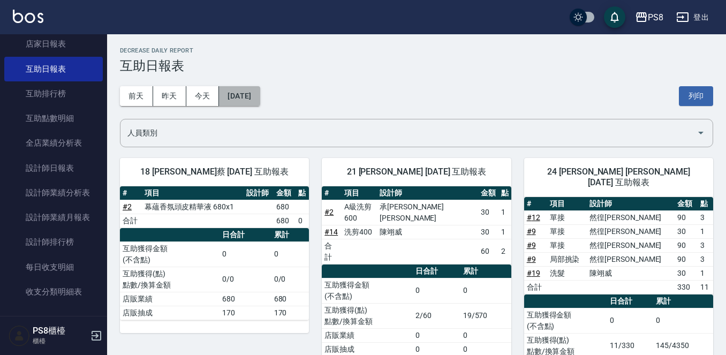
click at [253, 88] on button "[DATE]" at bounding box center [239, 96] width 41 height 20
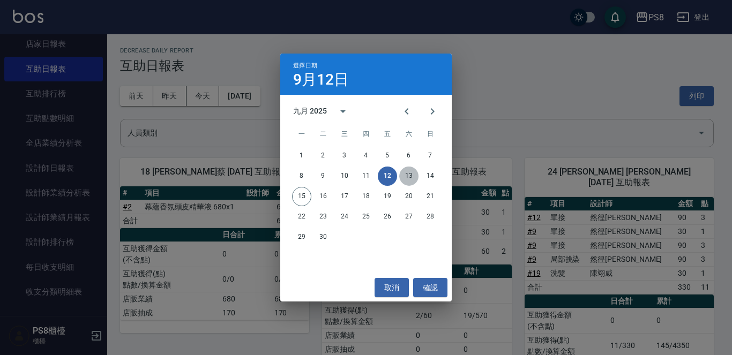
click at [410, 176] on button "13" at bounding box center [408, 176] width 19 height 19
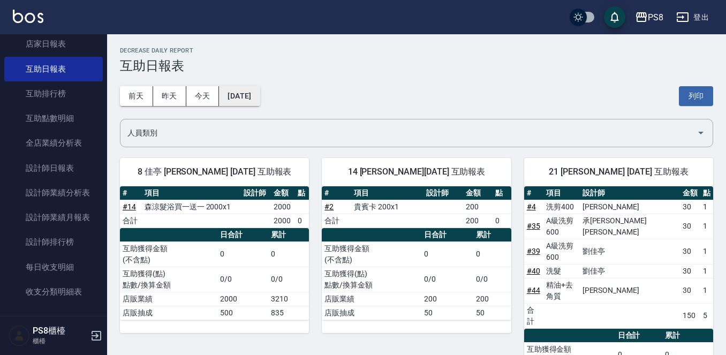
click at [260, 96] on button "[DATE]" at bounding box center [239, 96] width 41 height 20
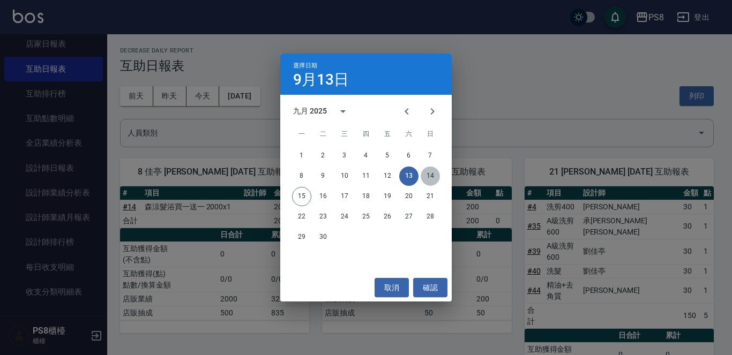
click at [429, 173] on button "14" at bounding box center [430, 176] width 19 height 19
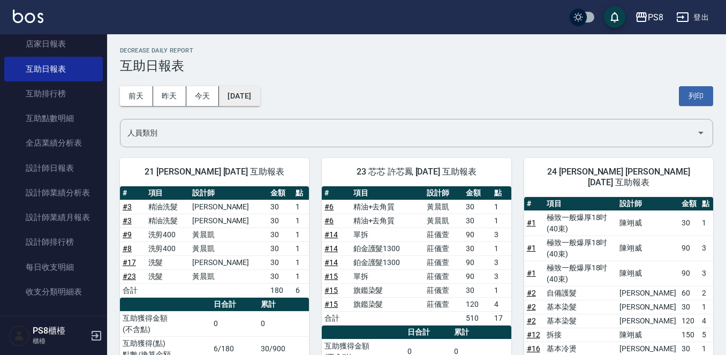
click at [257, 96] on button "[DATE]" at bounding box center [239, 96] width 41 height 20
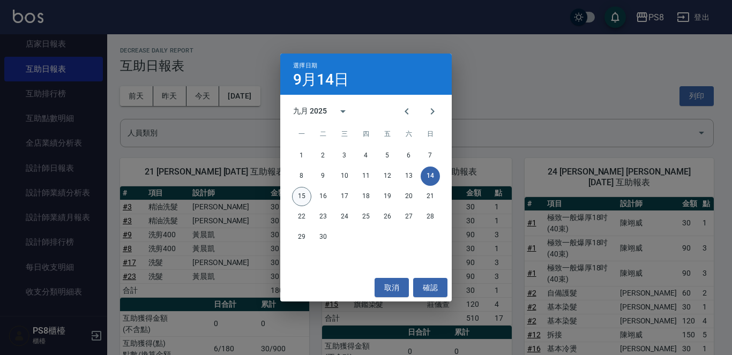
click at [305, 194] on button "15" at bounding box center [301, 196] width 19 height 19
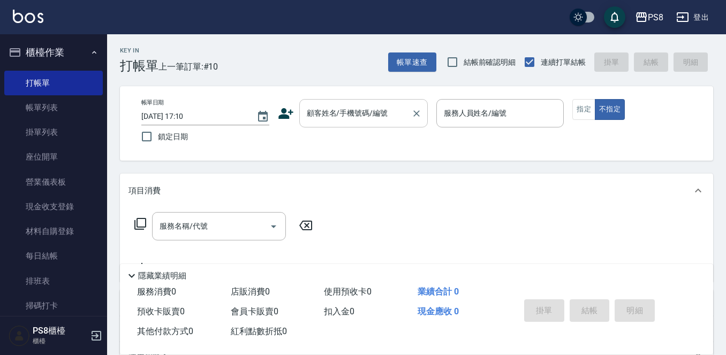
click at [335, 109] on div "顧客姓名/手機號碼/編號 顧客姓名/手機號碼/編號" at bounding box center [363, 113] width 129 height 28
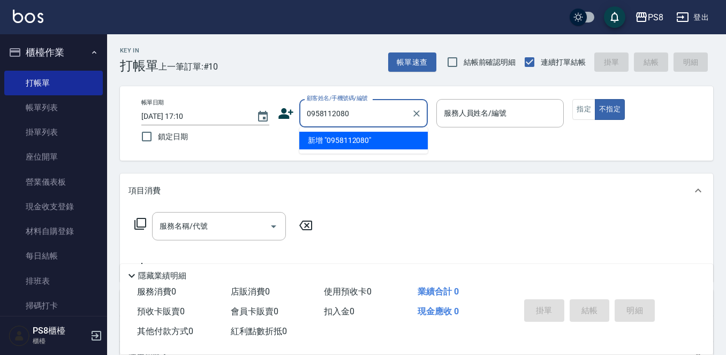
drag, startPoint x: 357, startPoint y: 114, endPoint x: 303, endPoint y: 116, distance: 54.1
click at [303, 116] on div "0958112080 顧客姓名/手機號碼/編號" at bounding box center [363, 113] width 129 height 28
type input "0958112080"
click at [285, 117] on icon at bounding box center [286, 113] width 15 height 11
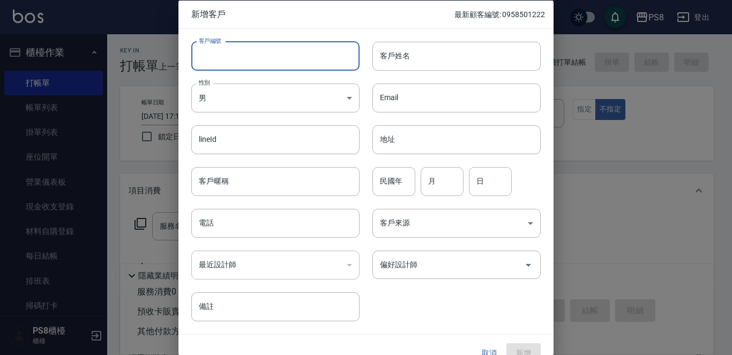
paste input "0958112080"
type input "0958112080"
click at [236, 225] on input "電話" at bounding box center [275, 223] width 168 height 29
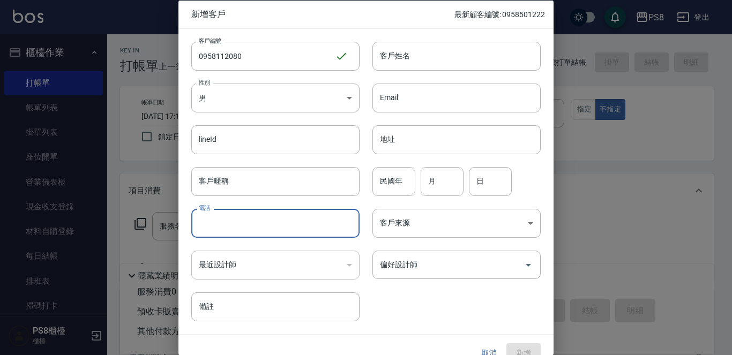
paste input "0958112080"
type input "0958112080"
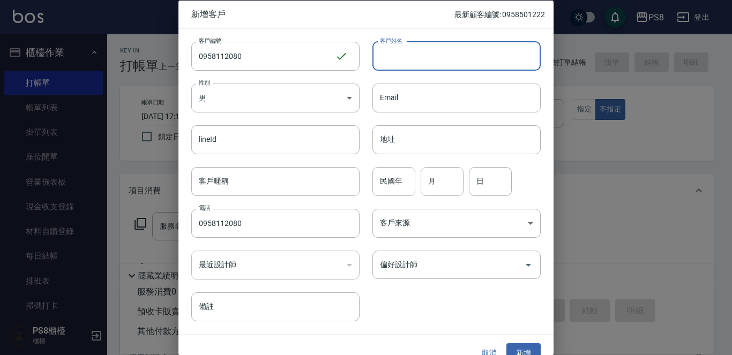
click at [430, 45] on input "客戶姓名" at bounding box center [456, 55] width 168 height 29
type input "T"
type input "Y"
type input "V"
type input "[PERSON_NAME]?"
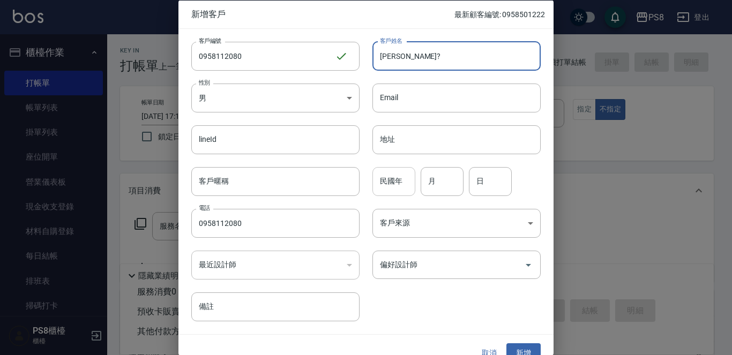
click at [392, 183] on input "民國年" at bounding box center [393, 181] width 43 height 29
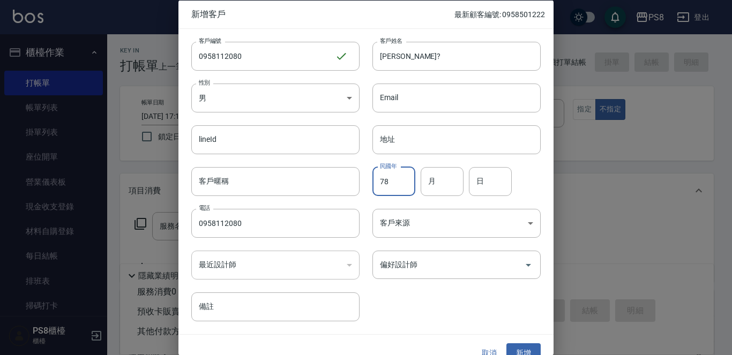
type input "78"
type input "9"
type input "17"
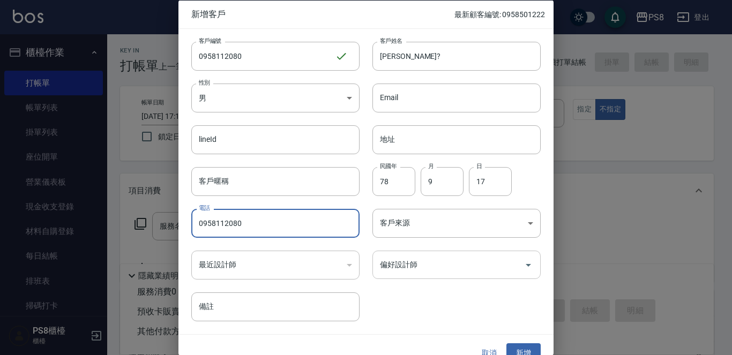
click at [452, 262] on input "偏好設計師" at bounding box center [448, 265] width 142 height 19
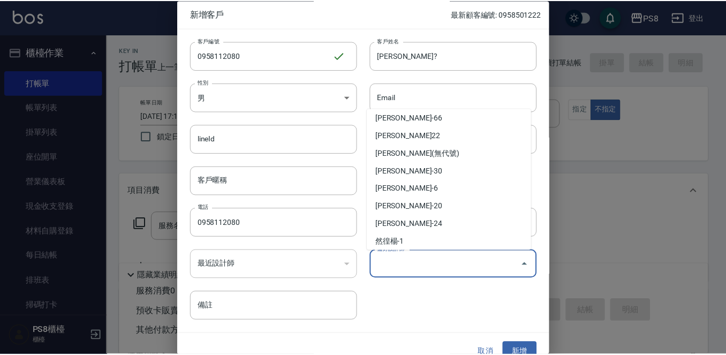
scroll to position [268, 0]
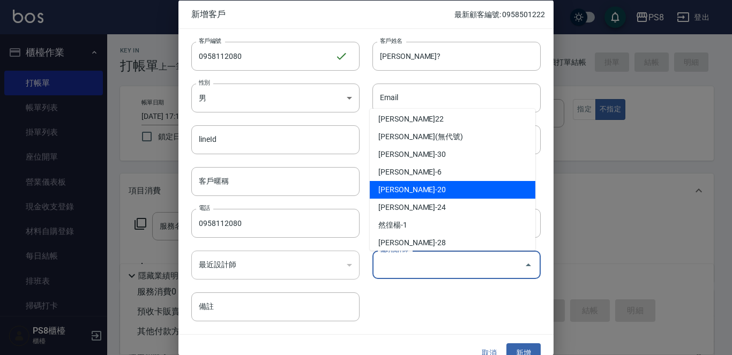
click at [436, 187] on li "[PERSON_NAME]-20" at bounding box center [453, 190] width 166 height 18
type input "黃晨凱"
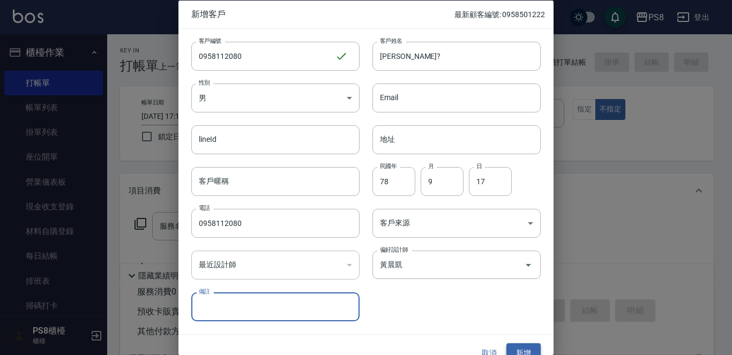
click at [521, 347] on button "新增" at bounding box center [523, 353] width 34 height 20
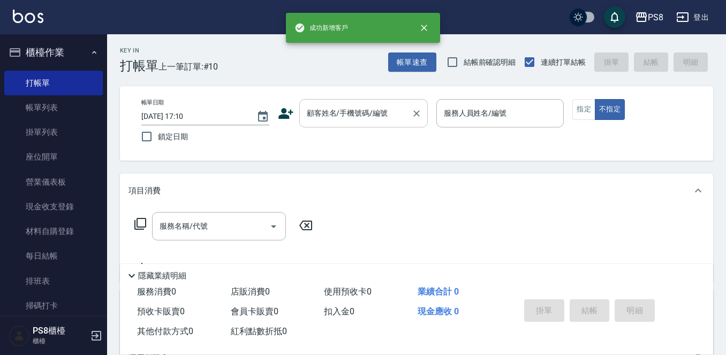
click at [342, 114] on input "顧客姓名/手機號碼/編號" at bounding box center [355, 113] width 103 height 19
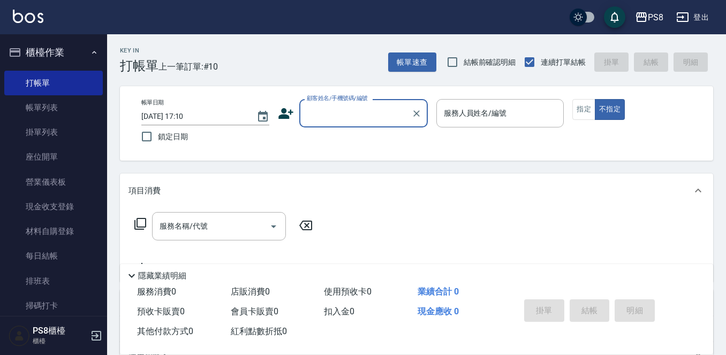
paste input "0958112080"
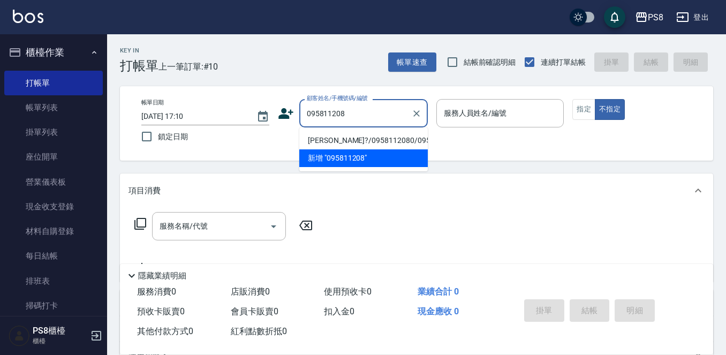
click at [376, 148] on li "[PERSON_NAME]?/0958112080/0958112080" at bounding box center [363, 141] width 129 height 18
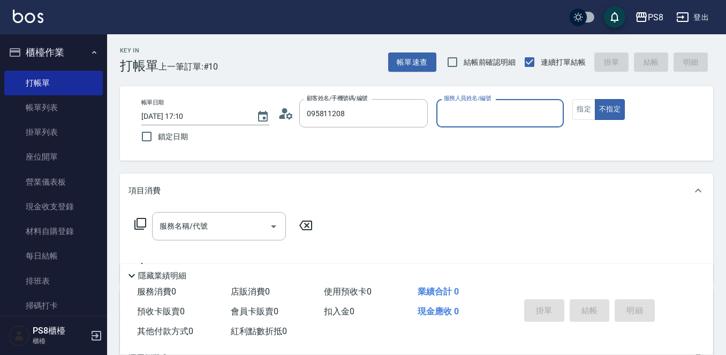
type input "[PERSON_NAME]?/0958112080/0958112080"
type input "KJ-20"
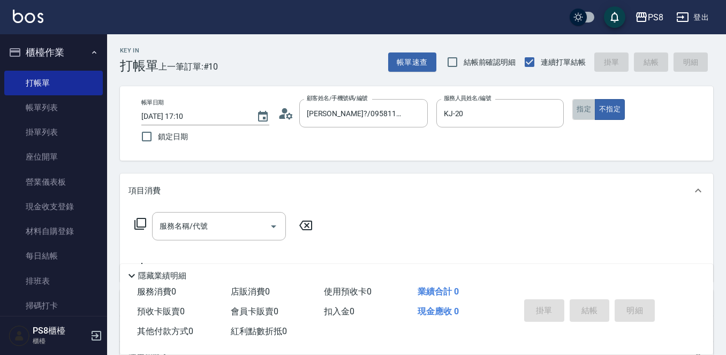
click at [590, 112] on button "指定" at bounding box center [584, 109] width 23 height 21
click at [224, 223] on input "服務名稱/代號" at bounding box center [211, 226] width 108 height 19
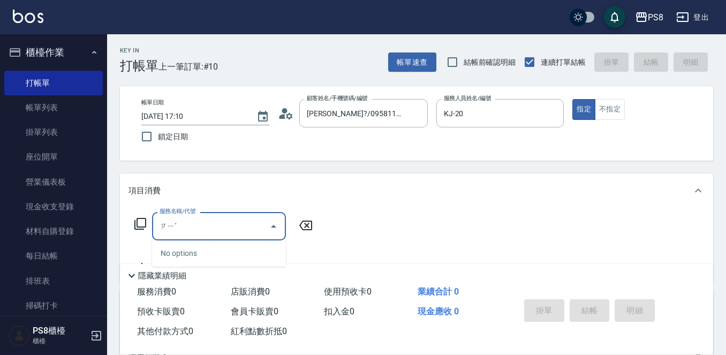
type input "ㄗ"
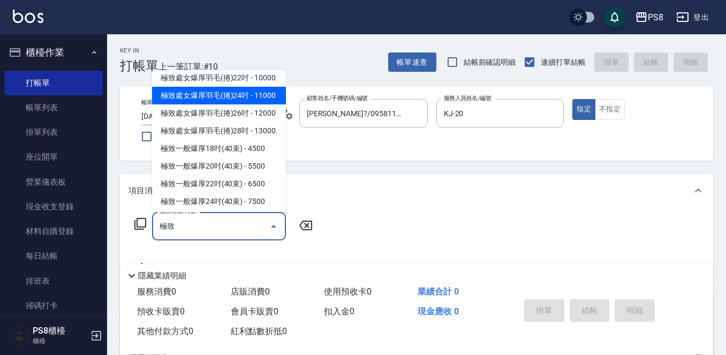
scroll to position [107, 0]
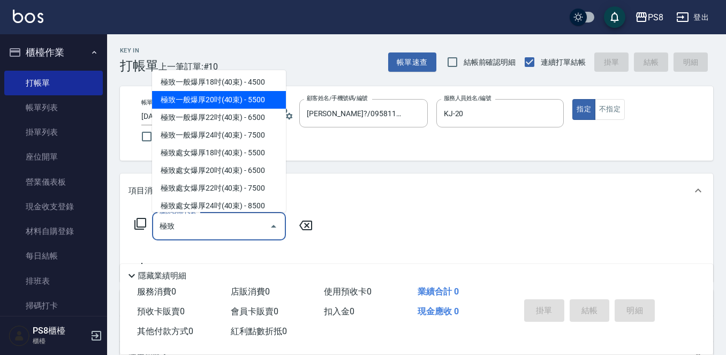
click at [231, 109] on span "極致一般爆厚20吋(40束) - 5500" at bounding box center [219, 100] width 134 height 18
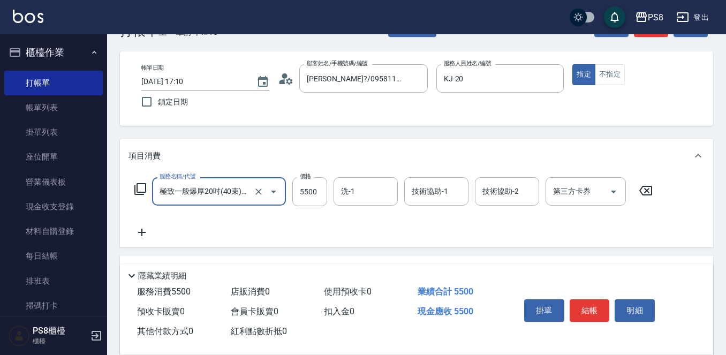
scroll to position [54, 0]
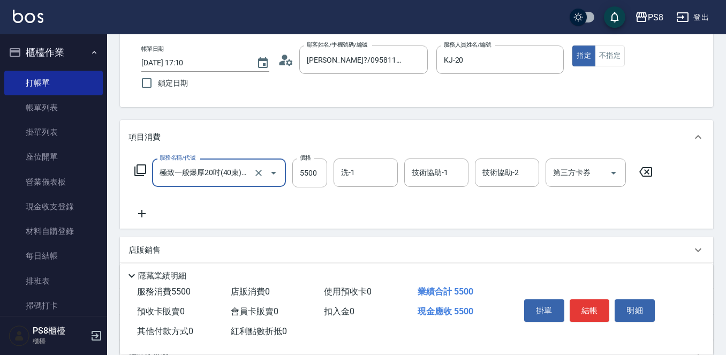
type input "極致一般爆厚20吋(40束)(G71)"
click at [134, 216] on icon at bounding box center [142, 213] width 27 height 13
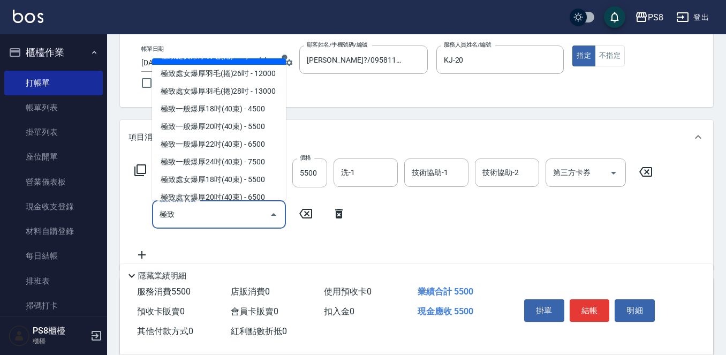
scroll to position [161, 0]
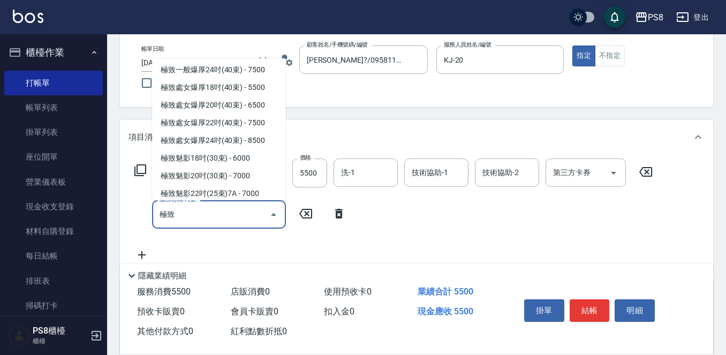
click at [242, 43] on span "極致一般爆厚20吋(40束) - 5500" at bounding box center [219, 35] width 134 height 18
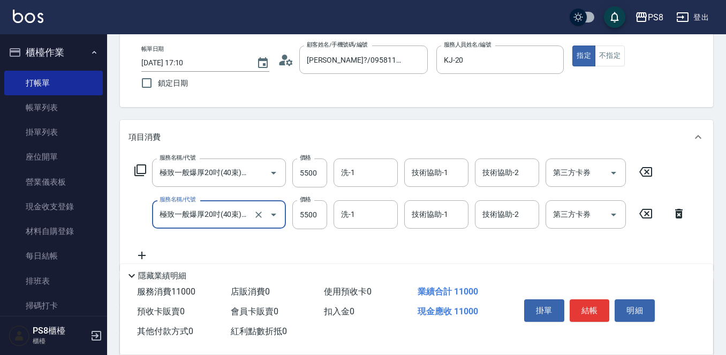
type input "極致一般爆厚20吋(40束)(G71)"
click at [145, 252] on icon at bounding box center [142, 255] width 27 height 13
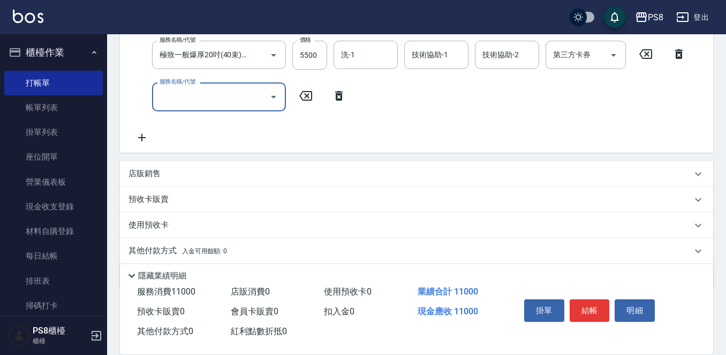
scroll to position [214, 0]
type input "趟"
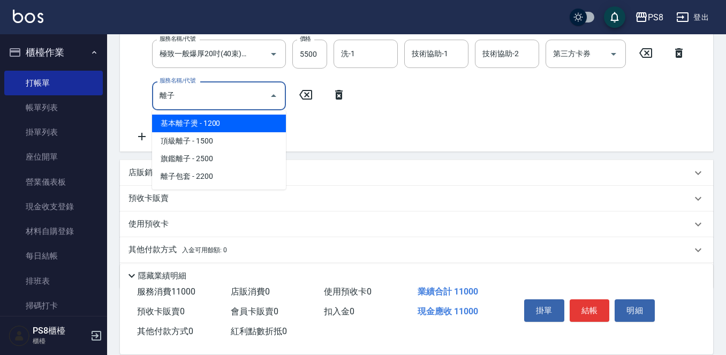
click at [189, 124] on span "基本離子燙 - 1200" at bounding box center [219, 124] width 134 height 18
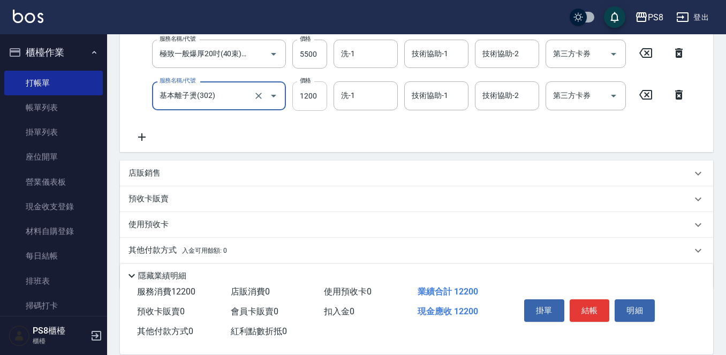
type input "基本離子燙(302)"
click at [301, 110] on input "1200" at bounding box center [309, 95] width 35 height 29
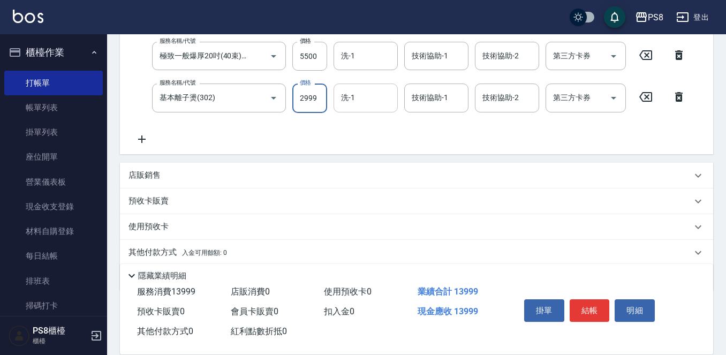
type input "2999"
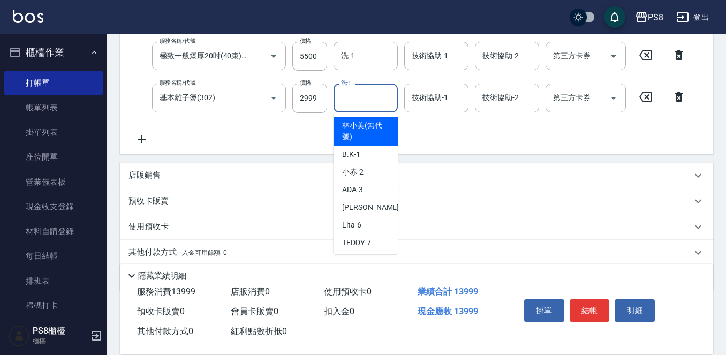
click at [373, 92] on input "洗-1" at bounding box center [366, 97] width 55 height 19
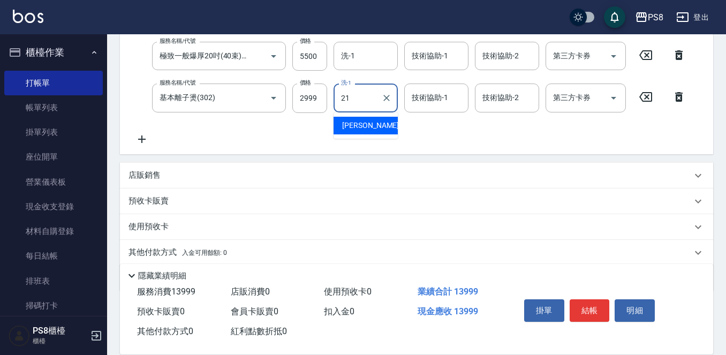
type input "[PERSON_NAME]-21"
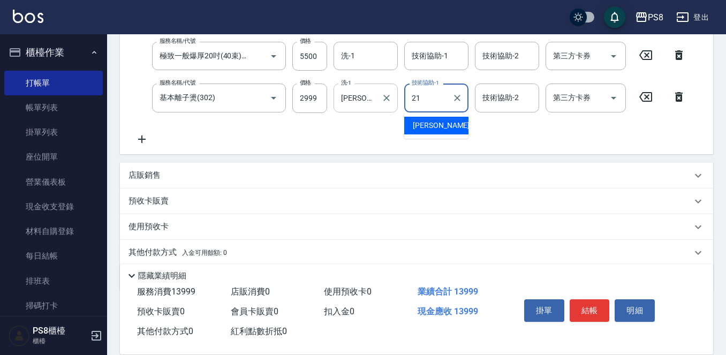
type input "[PERSON_NAME]-21"
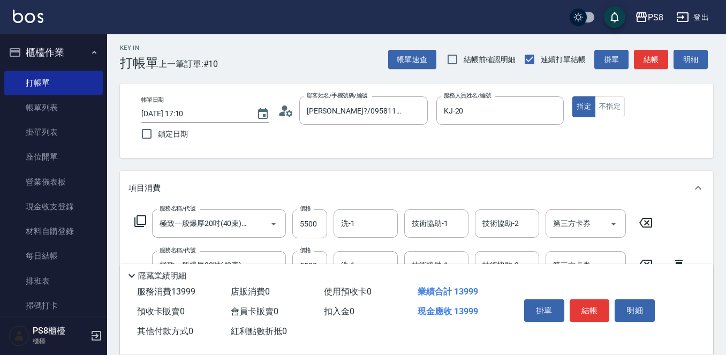
scroll to position [0, 0]
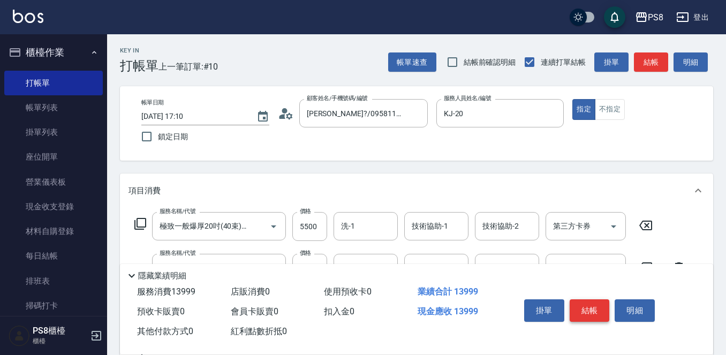
click at [600, 314] on button "結帳" at bounding box center [590, 310] width 40 height 22
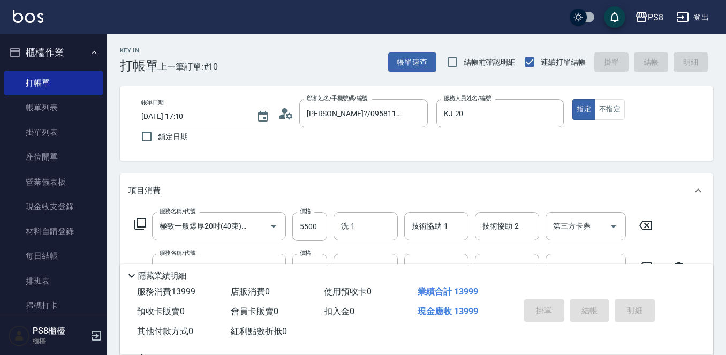
type input "2025/09/15 18:45"
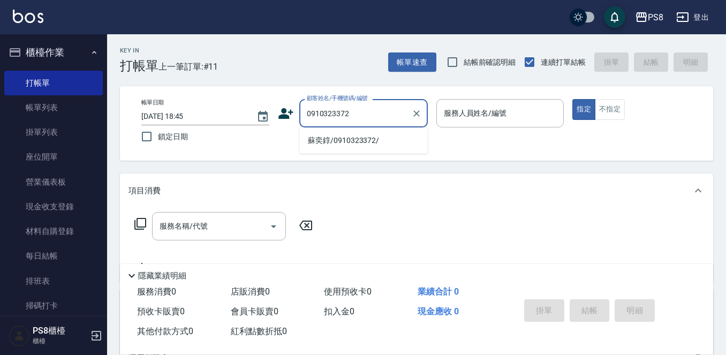
click at [339, 138] on li "蘇奕錞/0910323372/" at bounding box center [363, 141] width 129 height 18
type input "蘇奕錞/0910323372/"
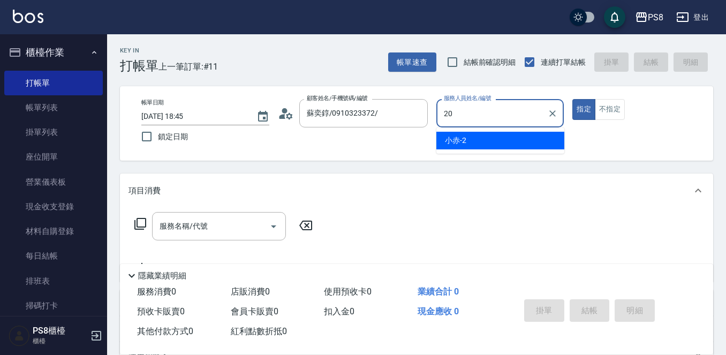
type input "KJ-20"
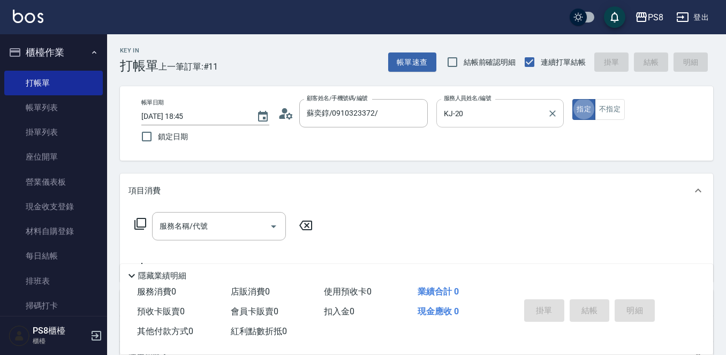
type button "true"
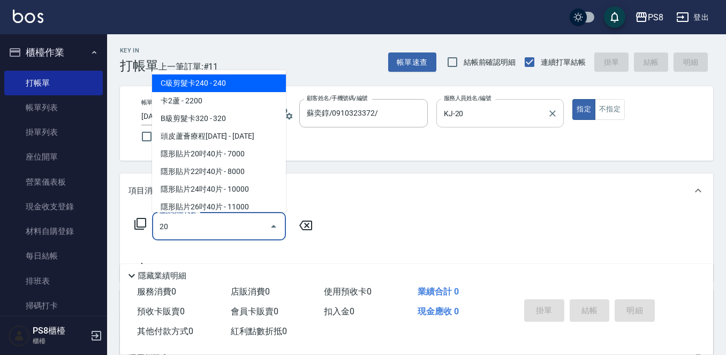
type input "201"
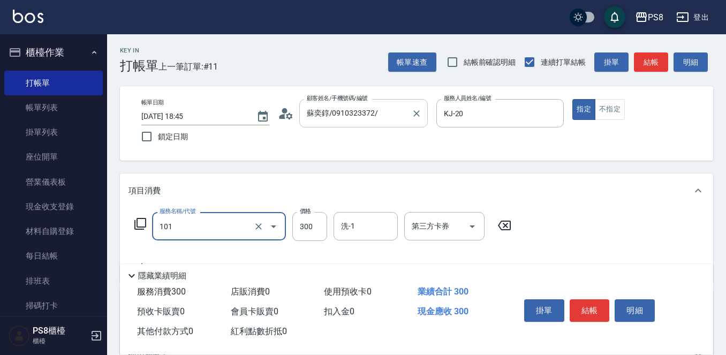
type input "洗髮(101)"
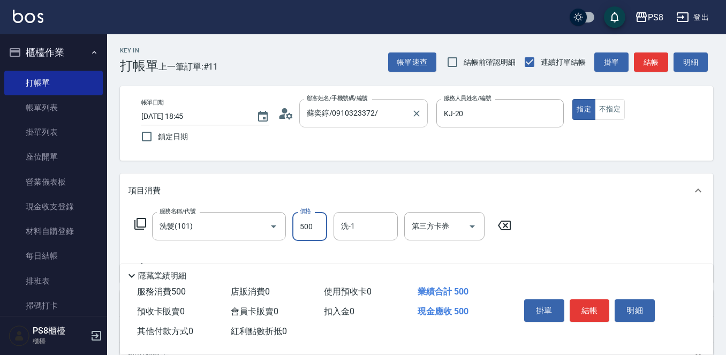
type input "500"
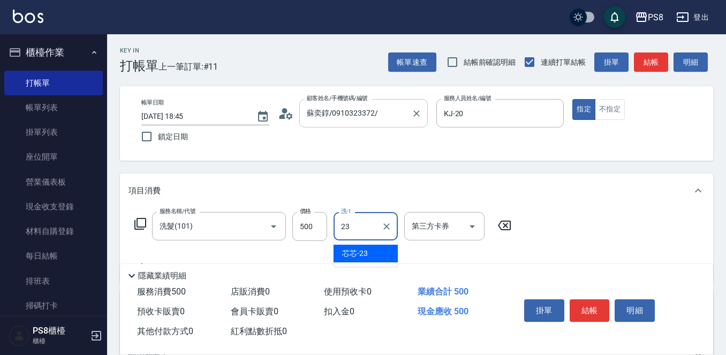
type input "芯芯-23"
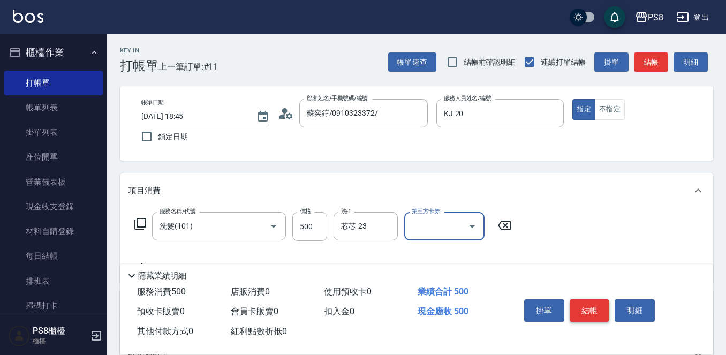
click at [597, 312] on button "結帳" at bounding box center [590, 310] width 40 height 22
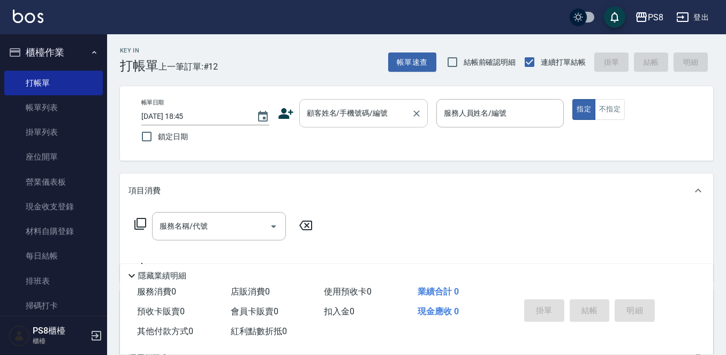
click at [366, 125] on div "帳單日期 2025/09/15 18:45 鎖定日期 顧客姓名/手機號碼/編號 顧客姓名/手機號碼/編號 服務人員姓名/編號 服務人員姓名/編號 指定 不指定" at bounding box center [417, 123] width 568 height 49
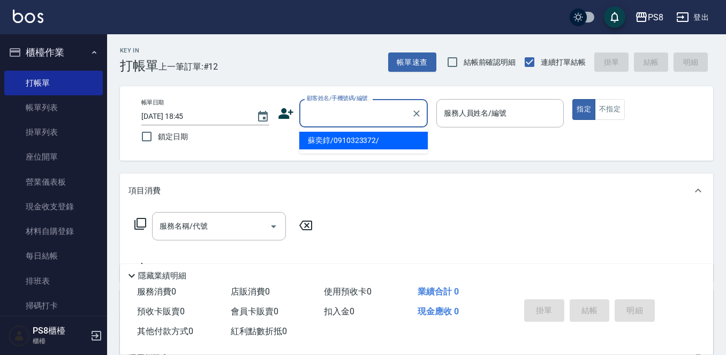
click at [369, 112] on input "顧客姓名/手機號碼/編號" at bounding box center [355, 113] width 103 height 19
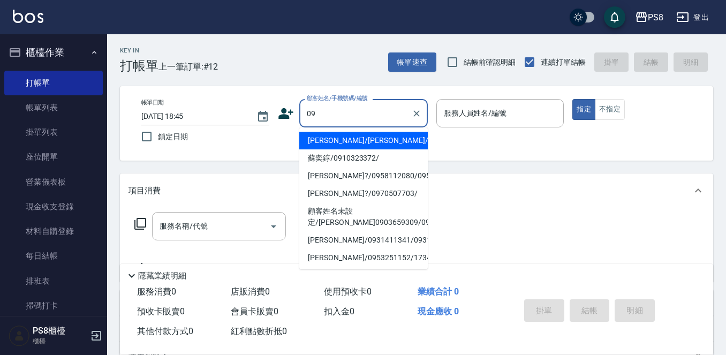
type input "0"
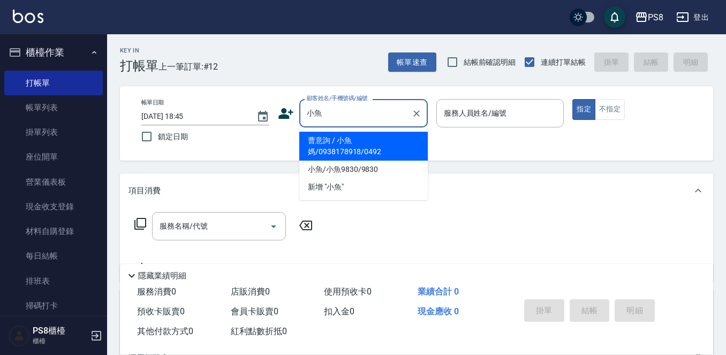
click at [370, 144] on li "曹意詢 / 小魚媽/0938178918/0492" at bounding box center [363, 146] width 129 height 29
type input "曹意詢 / 小魚媽/0938178918/0492"
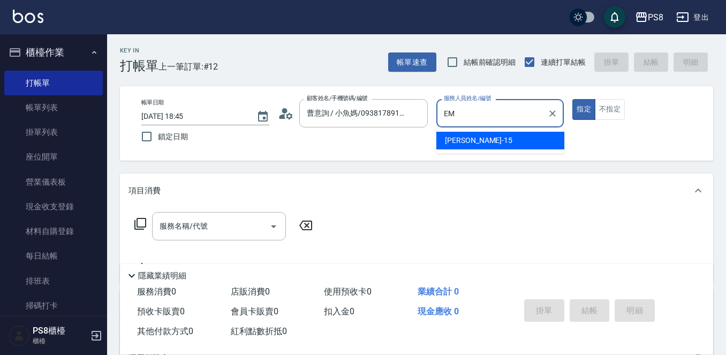
type input "E"
type input "KJ-20"
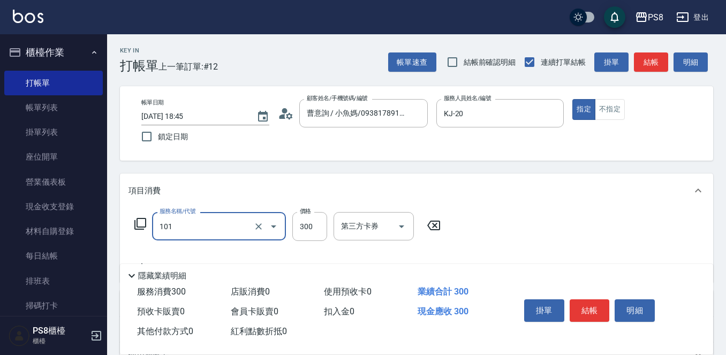
type input "洗髮(101)"
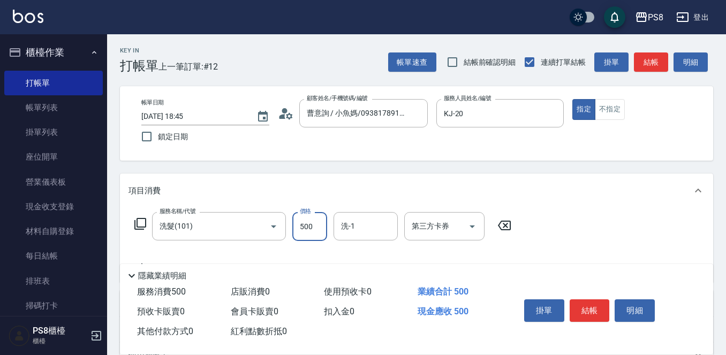
type input "500"
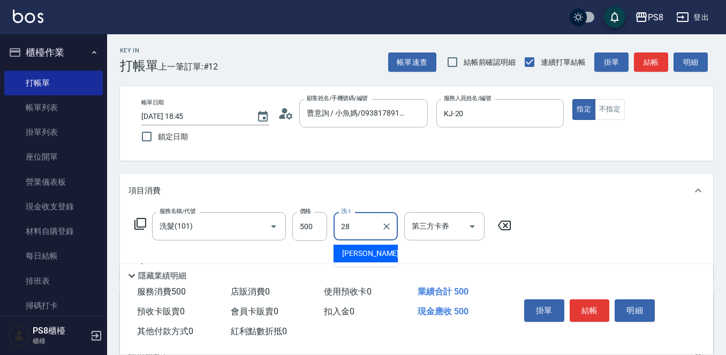
type input "姵蓁-28"
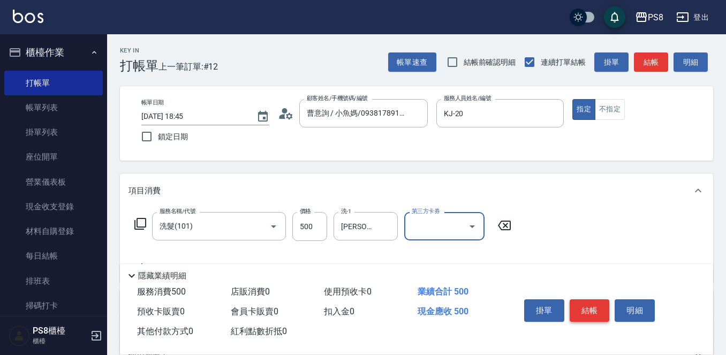
click at [598, 300] on button "結帳" at bounding box center [590, 310] width 40 height 22
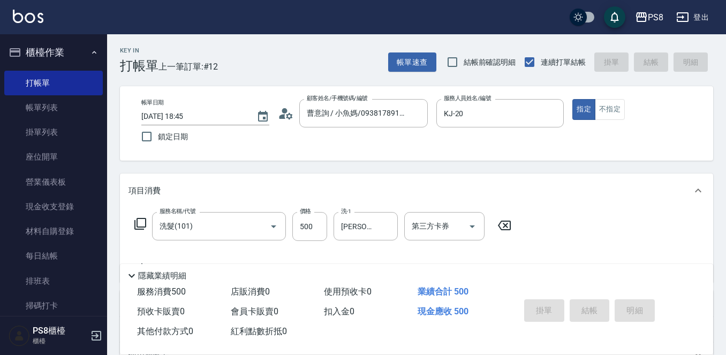
type input "2025/09/15 18:46"
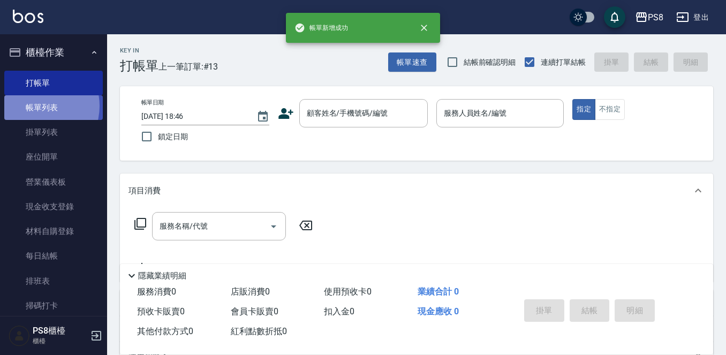
click at [37, 106] on link "帳單列表" at bounding box center [53, 107] width 99 height 25
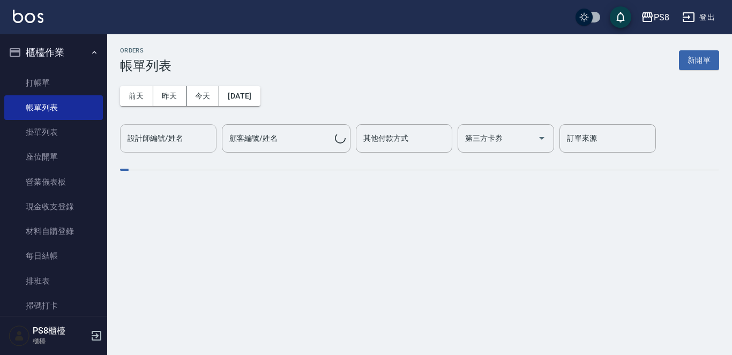
click at [194, 90] on button "今天" at bounding box center [202, 96] width 33 height 20
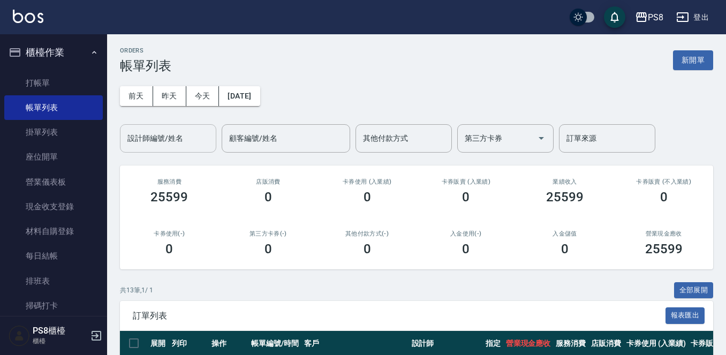
click at [177, 144] on input "設計師編號/姓名" at bounding box center [168, 138] width 87 height 19
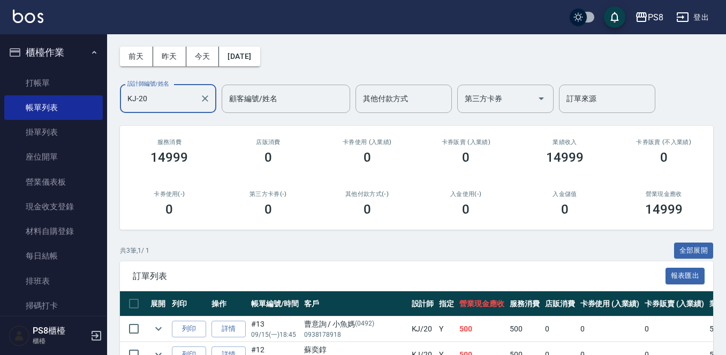
scroll to position [107, 0]
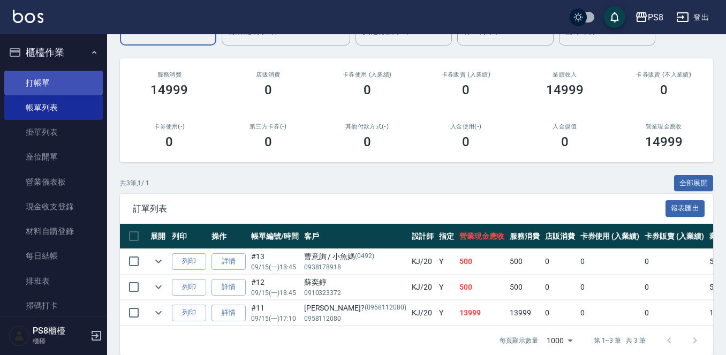
type input "KJ-20"
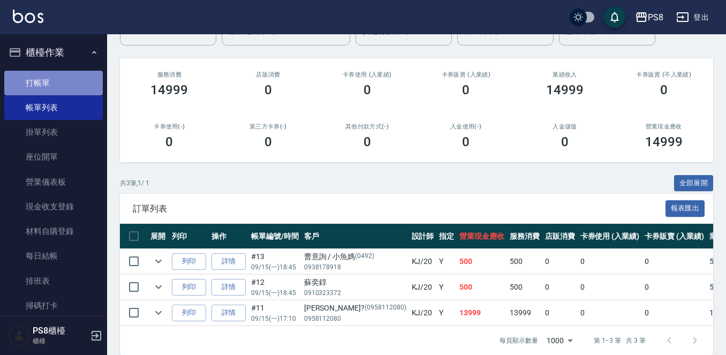
click at [53, 84] on link "打帳單" at bounding box center [53, 83] width 99 height 25
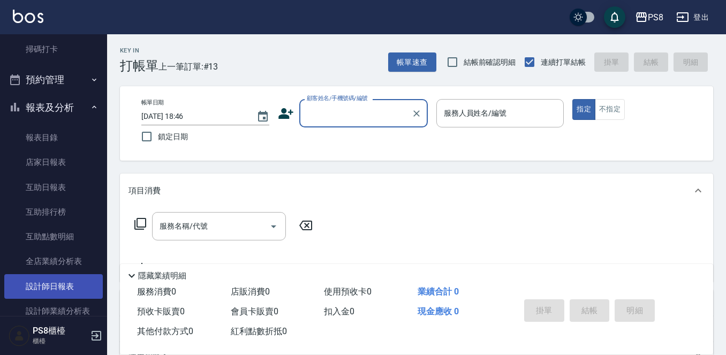
scroll to position [321, 0]
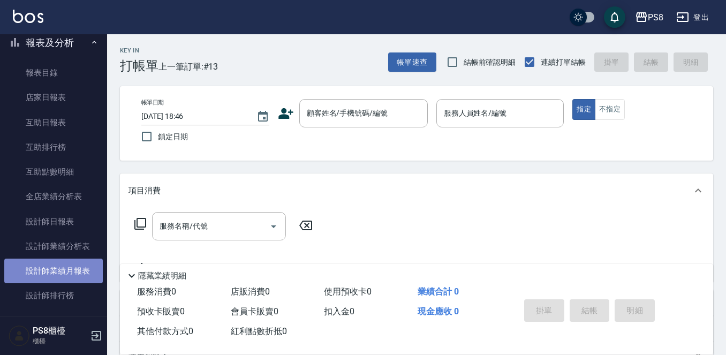
click at [67, 270] on link "設計師業績月報表" at bounding box center [53, 271] width 99 height 25
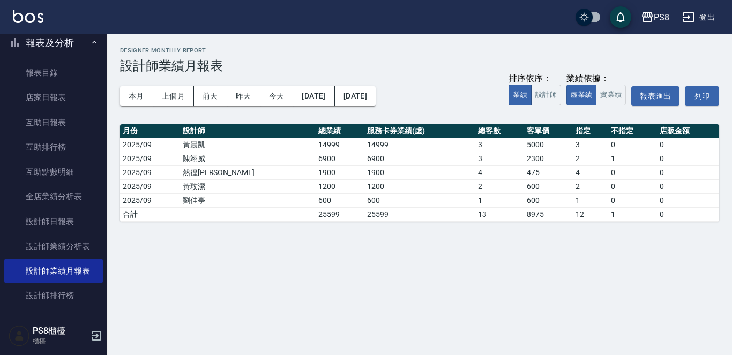
click at [142, 86] on div "本月 上個月 前天 昨天 今天 2025/09/15 2025/09/15 排序依序： 業績 設計師 業績依據： 虛業績 實業績 報表匯出 列印" at bounding box center [419, 96] width 599 height 46
click at [141, 95] on button "本月" at bounding box center [136, 96] width 33 height 20
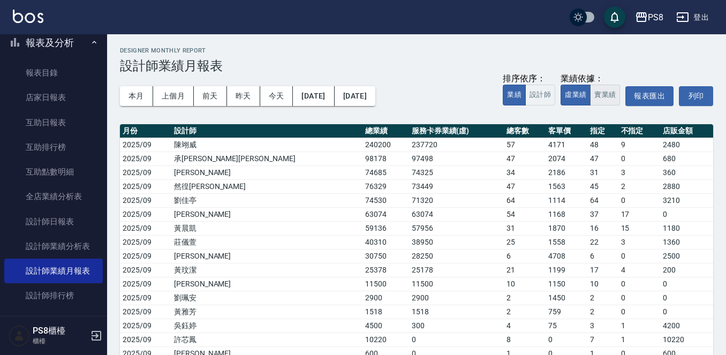
click at [614, 96] on button "實業績" at bounding box center [605, 95] width 30 height 21
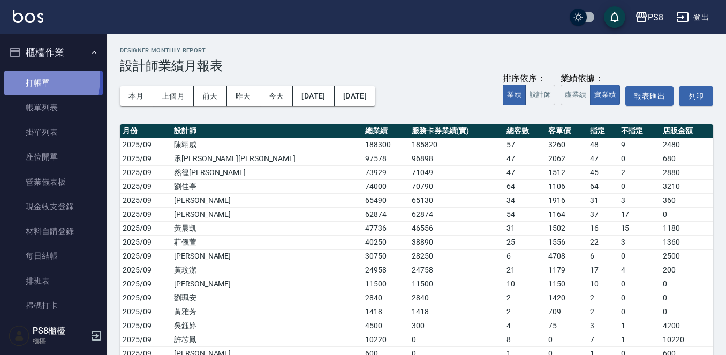
click at [34, 79] on link "打帳單" at bounding box center [53, 83] width 99 height 25
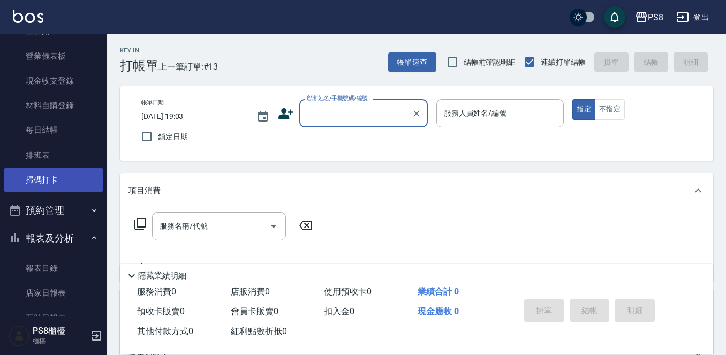
scroll to position [107, 0]
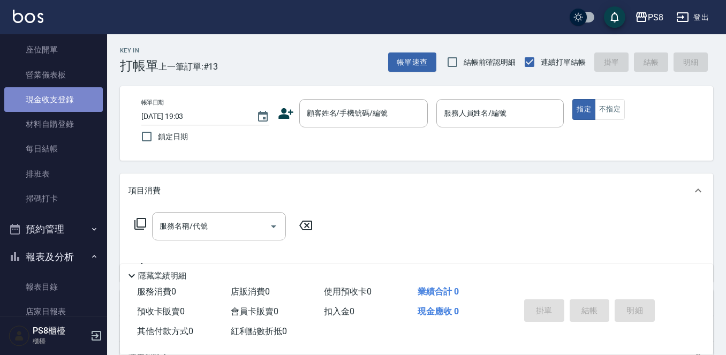
click at [65, 101] on link "現金收支登錄" at bounding box center [53, 99] width 99 height 25
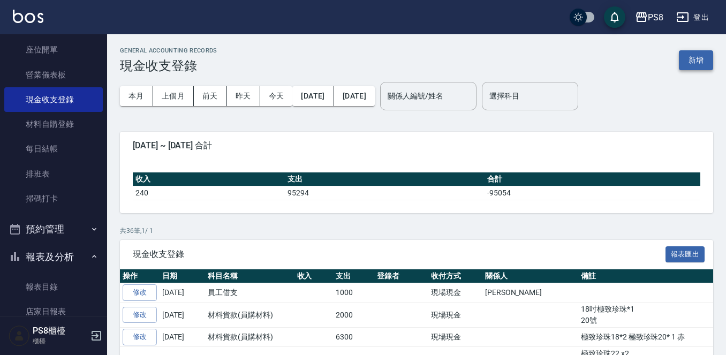
click at [697, 64] on button "新增" at bounding box center [696, 60] width 34 height 20
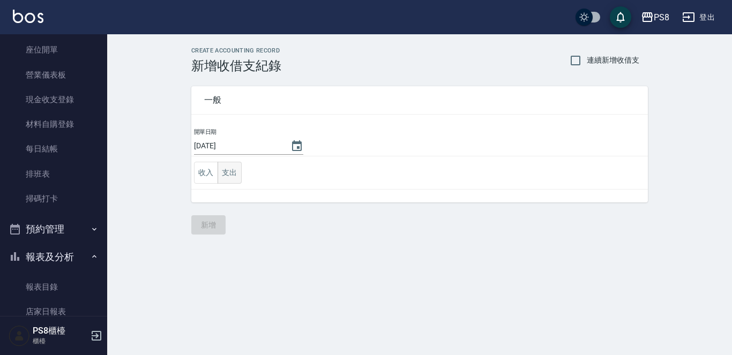
click at [226, 172] on button "支出" at bounding box center [229, 173] width 24 height 22
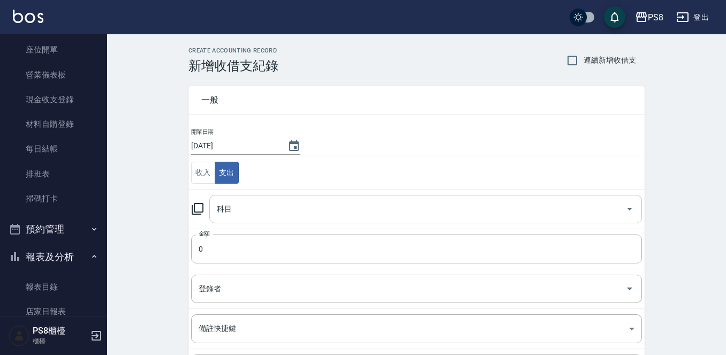
click at [261, 210] on input "科目" at bounding box center [417, 209] width 407 height 19
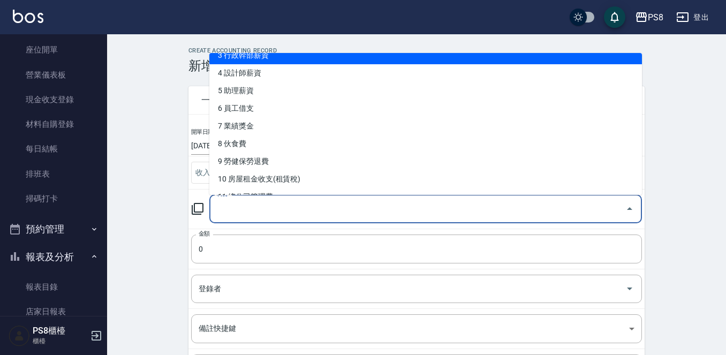
scroll to position [161, 0]
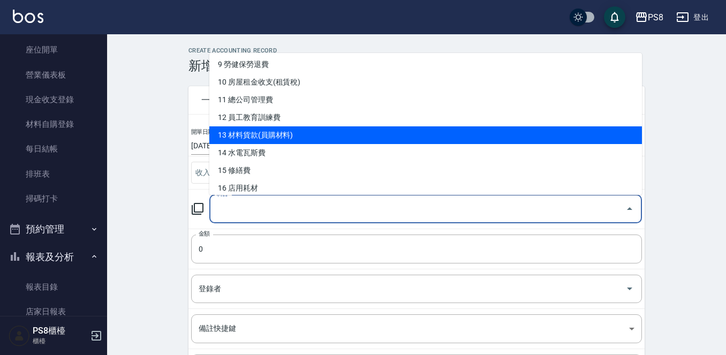
click at [305, 137] on li "13 材料貨款(員購材料)" at bounding box center [425, 135] width 433 height 18
type input "13 材料貨款(員購材料)"
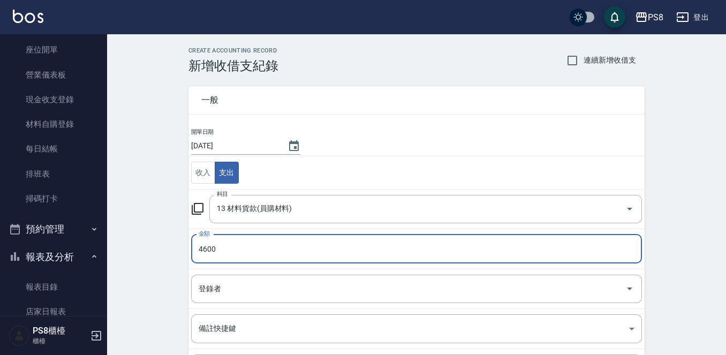
type input "4600"
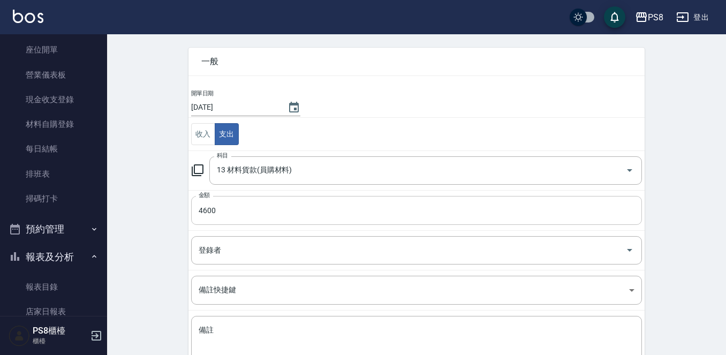
scroll to position [107, 0]
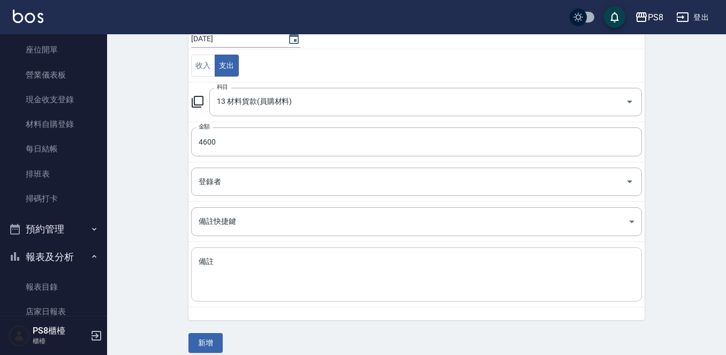
click at [287, 262] on textarea "備註" at bounding box center [417, 275] width 436 height 36
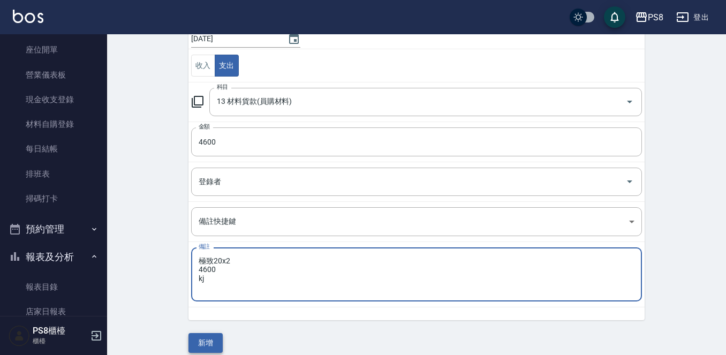
type textarea "極致20x2 4600 kj"
click at [212, 340] on button "新增" at bounding box center [206, 343] width 34 height 20
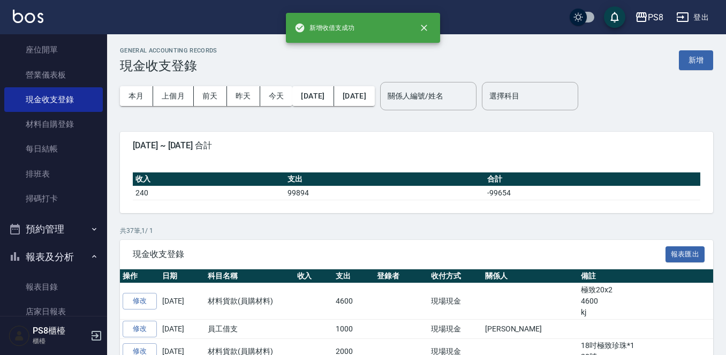
click at [697, 49] on div "GENERAL ACCOUNTING RECORDS 現金收支登錄 新增" at bounding box center [417, 60] width 594 height 26
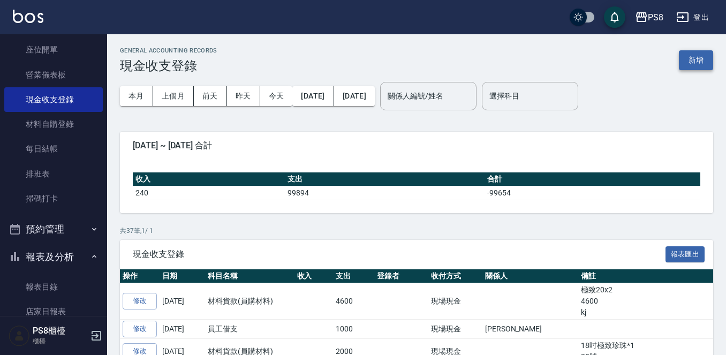
click at [693, 65] on button "新增" at bounding box center [696, 60] width 34 height 20
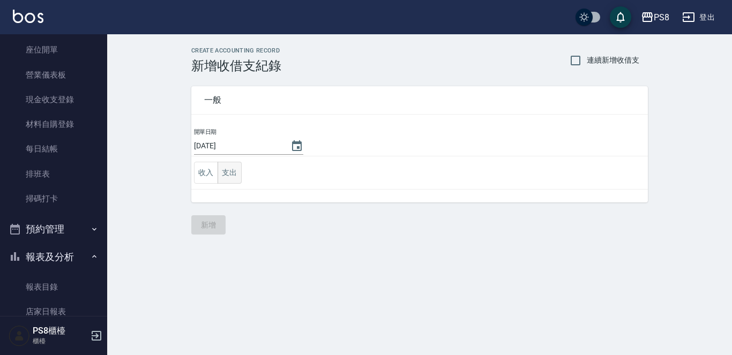
click at [226, 175] on button "支出" at bounding box center [229, 173] width 24 height 22
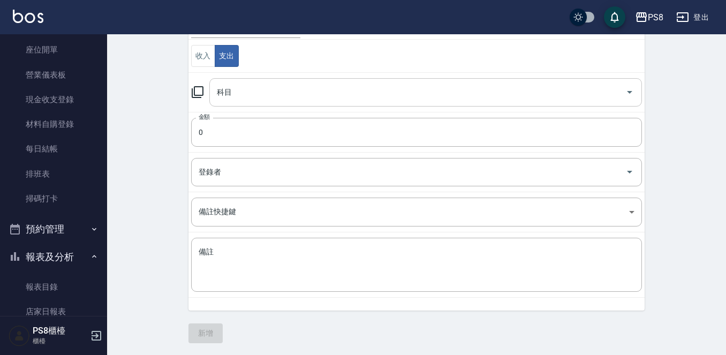
scroll to position [118, 0]
click at [269, 107] on td "科目 科目" at bounding box center [417, 91] width 456 height 40
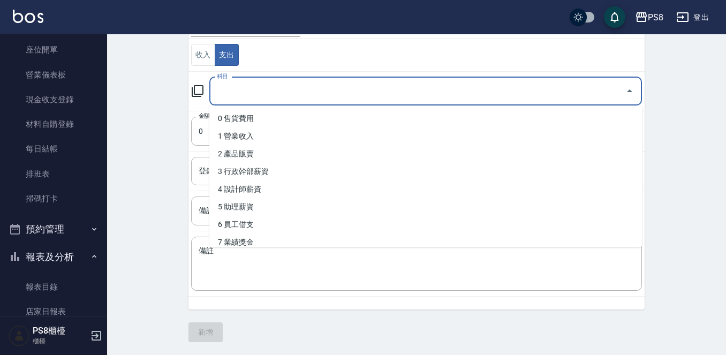
click at [273, 97] on input "科目" at bounding box center [417, 91] width 407 height 19
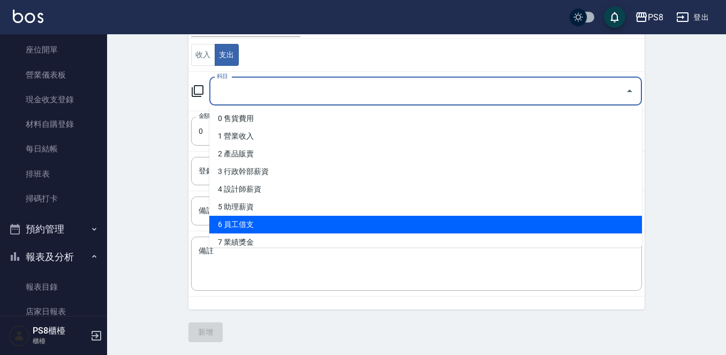
click at [301, 227] on li "6 員工借支" at bounding box center [425, 225] width 433 height 18
type input "6 員工借支"
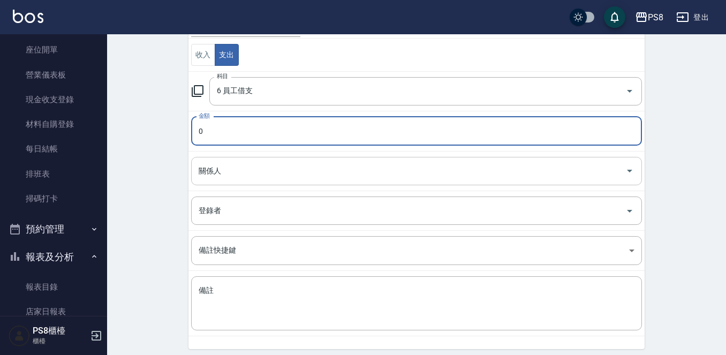
click at [273, 172] on input "關係人" at bounding box center [408, 171] width 425 height 19
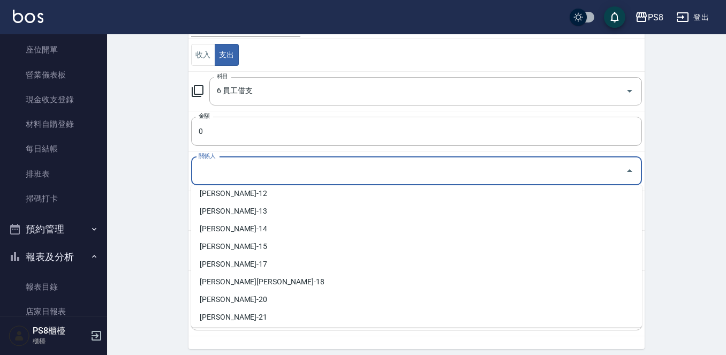
scroll to position [268, 0]
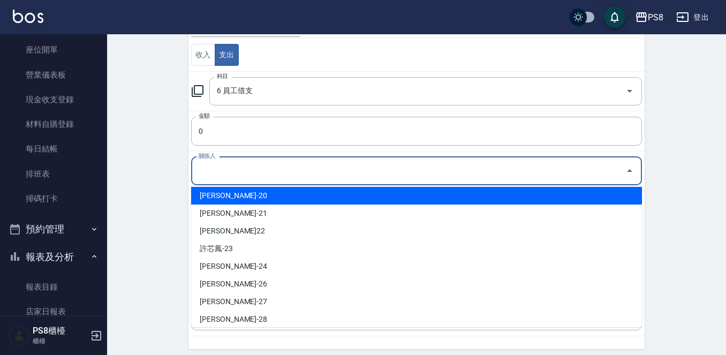
click at [264, 199] on li "[PERSON_NAME]-20" at bounding box center [416, 196] width 451 height 18
type input "[PERSON_NAME]-20"
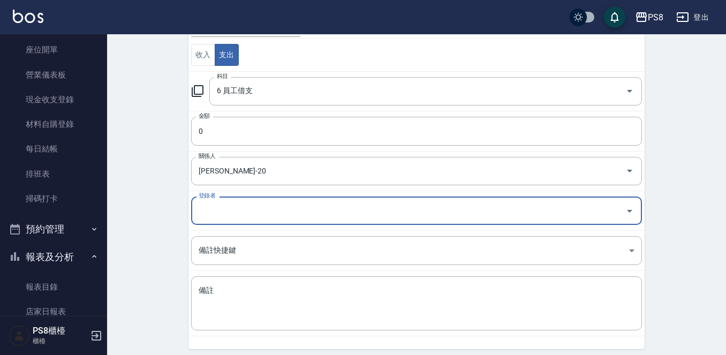
click at [261, 213] on input "登錄者" at bounding box center [408, 210] width 425 height 19
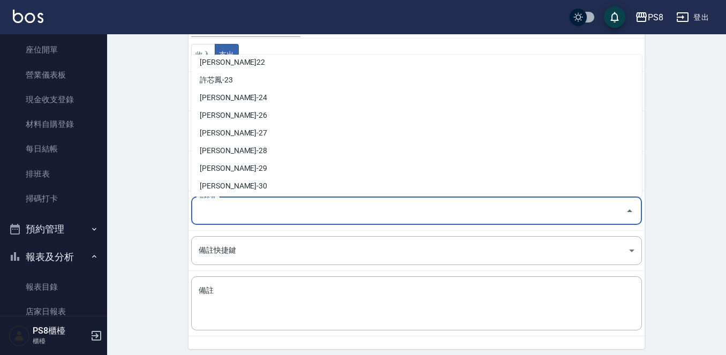
scroll to position [214, 0]
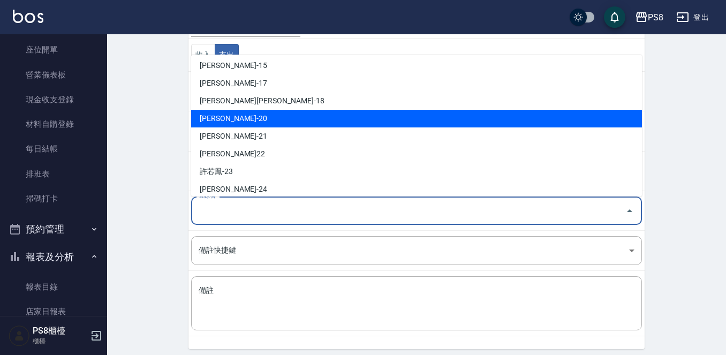
click at [244, 122] on li "[PERSON_NAME]-20" at bounding box center [416, 119] width 451 height 18
type input "[PERSON_NAME]-20"
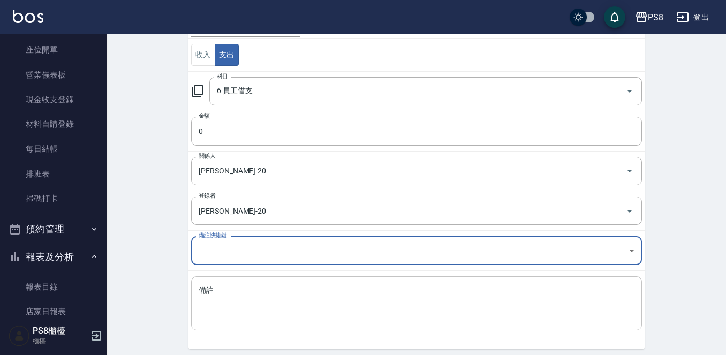
click at [274, 302] on textarea "備註" at bounding box center [417, 304] width 436 height 36
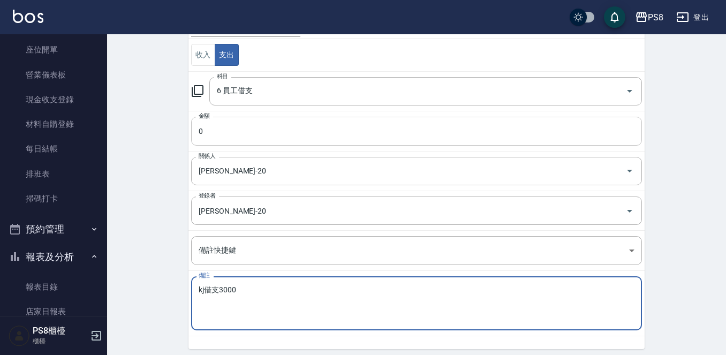
type textarea "kj借支3000"
click at [331, 126] on input "0" at bounding box center [416, 131] width 451 height 29
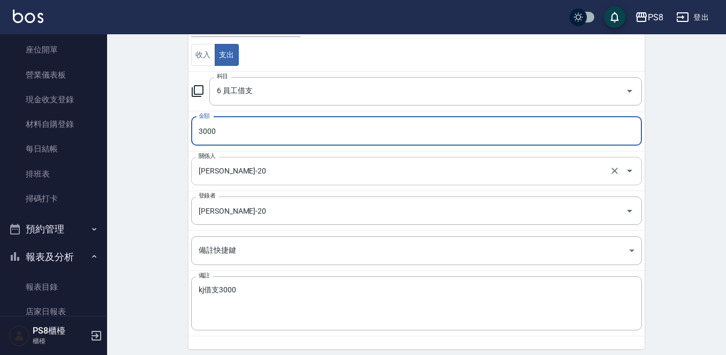
type input "3000"
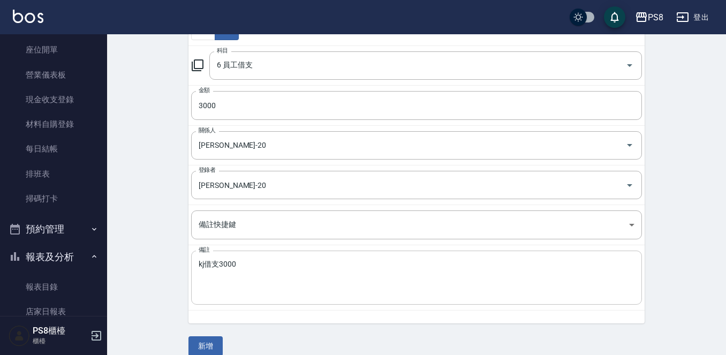
scroll to position [157, 0]
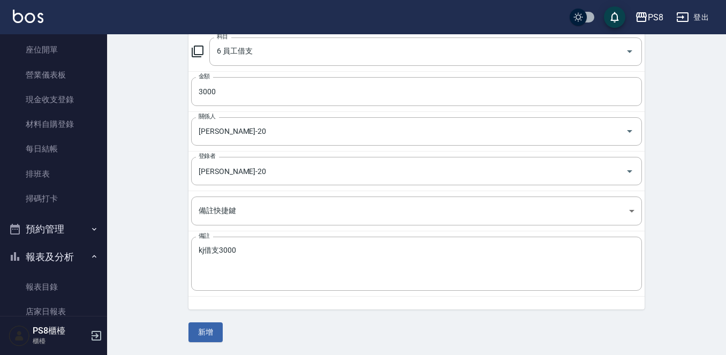
click at [200, 342] on div "CREATE ACCOUNTING RECORD 新增收借支紀錄 連續新增收借支 一般 開單日期 2025/09/15 收入 支出 科目 6 員工借支 科目 …" at bounding box center [416, 116] width 619 height 478
click at [201, 332] on button "新增" at bounding box center [206, 332] width 34 height 20
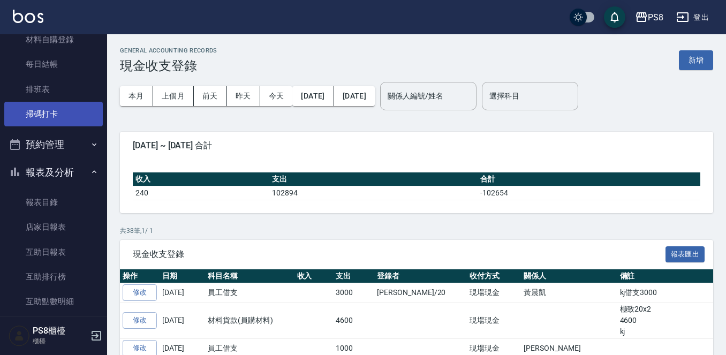
scroll to position [321, 0]
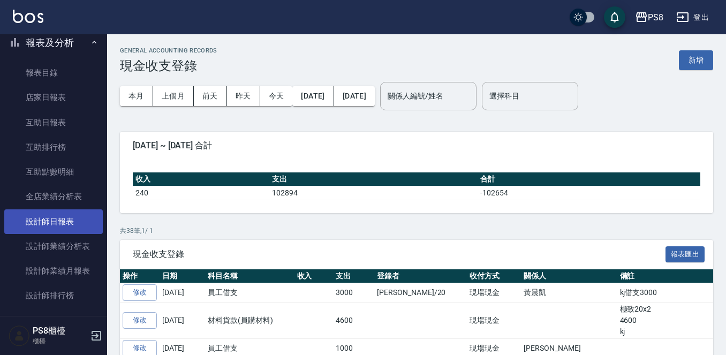
click at [66, 224] on link "設計師日報表" at bounding box center [53, 221] width 99 height 25
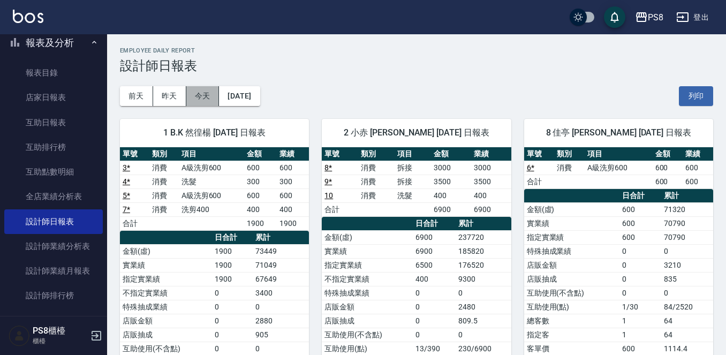
click at [198, 97] on button "今天" at bounding box center [202, 96] width 33 height 20
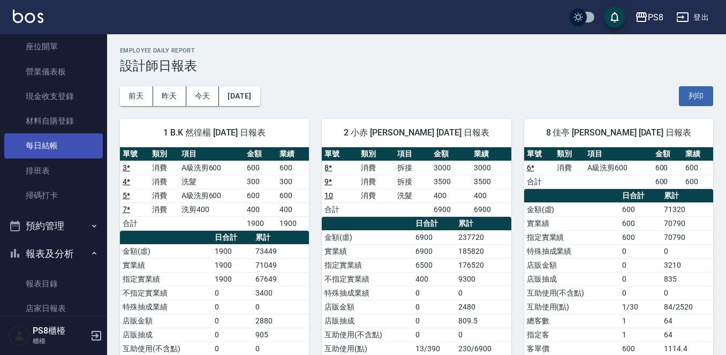
scroll to position [107, 0]
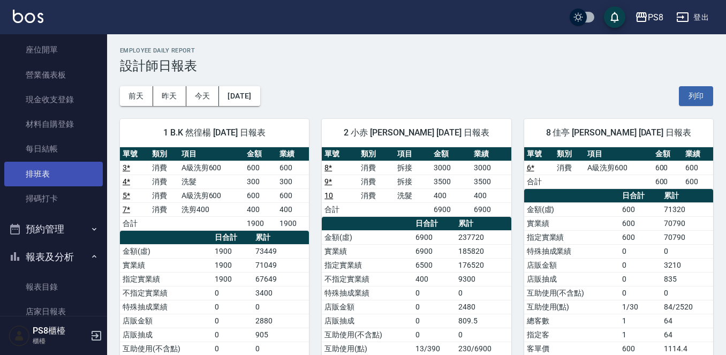
click at [55, 172] on link "排班表" at bounding box center [53, 174] width 99 height 25
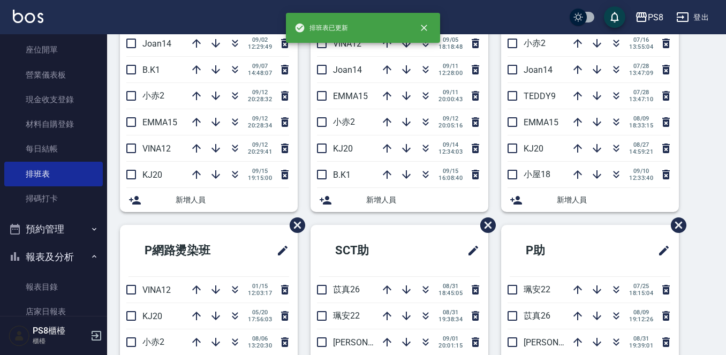
scroll to position [161, 0]
